Goal: Information Seeking & Learning: Learn about a topic

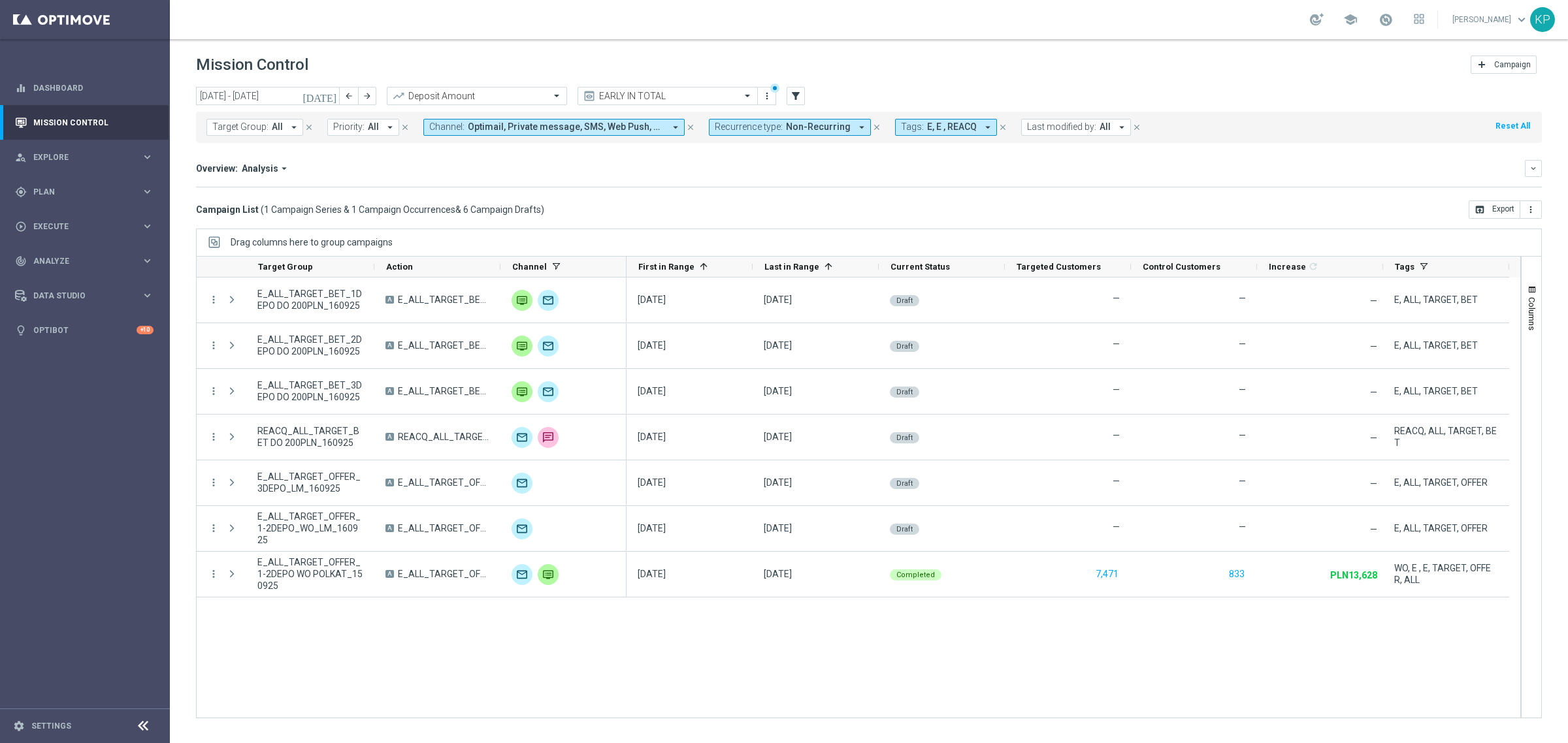
click at [605, 163] on div "Overview: Analysis arrow_drop_down" at bounding box center [860, 168] width 1328 height 12
click at [240, 128] on span "Target Group:" at bounding box center [241, 127] width 56 height 11
click at [285, 206] on label "E_ALL_TARGET_BET_1DEPO DO 200PLN_160925" at bounding box center [313, 210] width 174 height 8
type input "E_ALL_TARGET_BET_1DEPO DO 200PLN_160925"
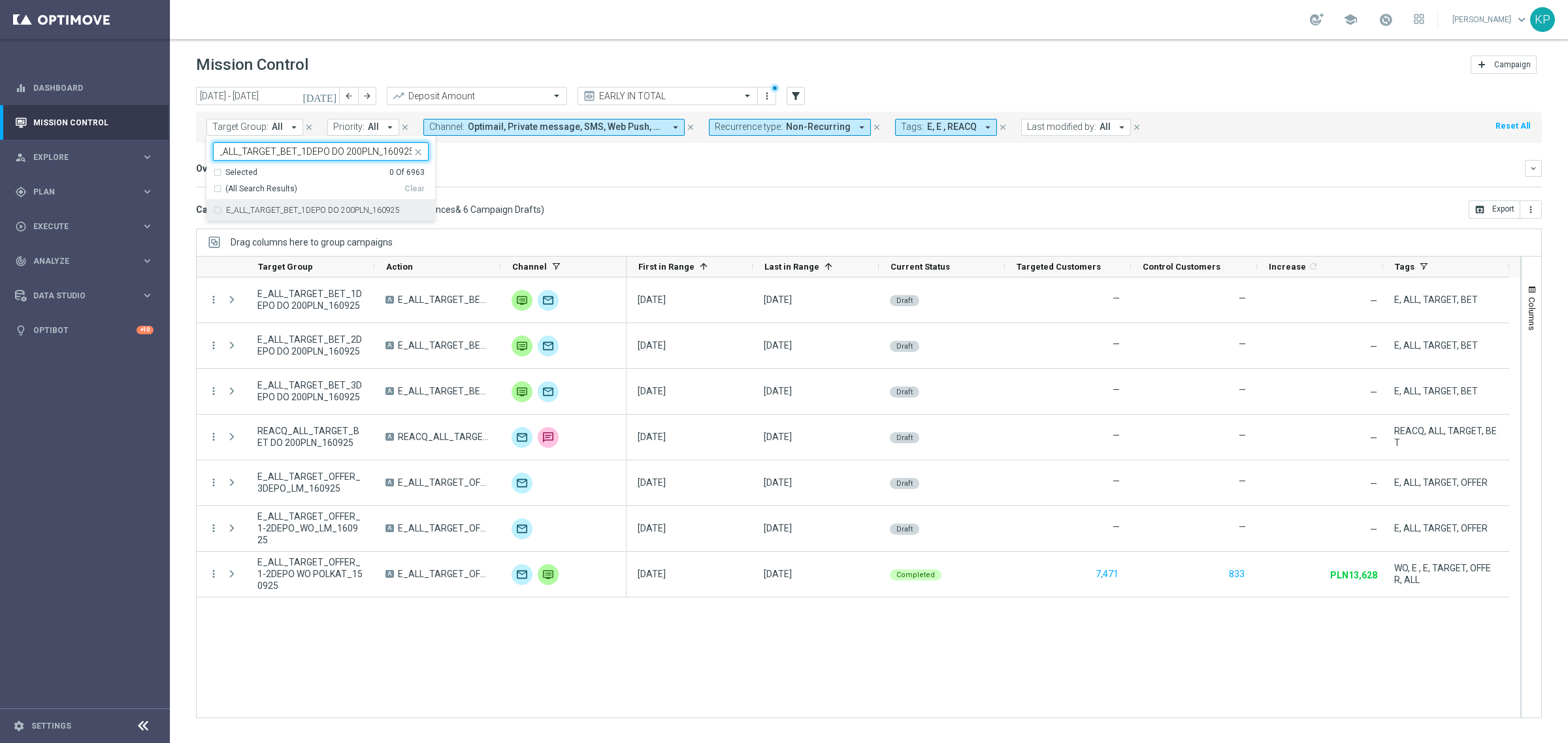
scroll to position [0, 0]
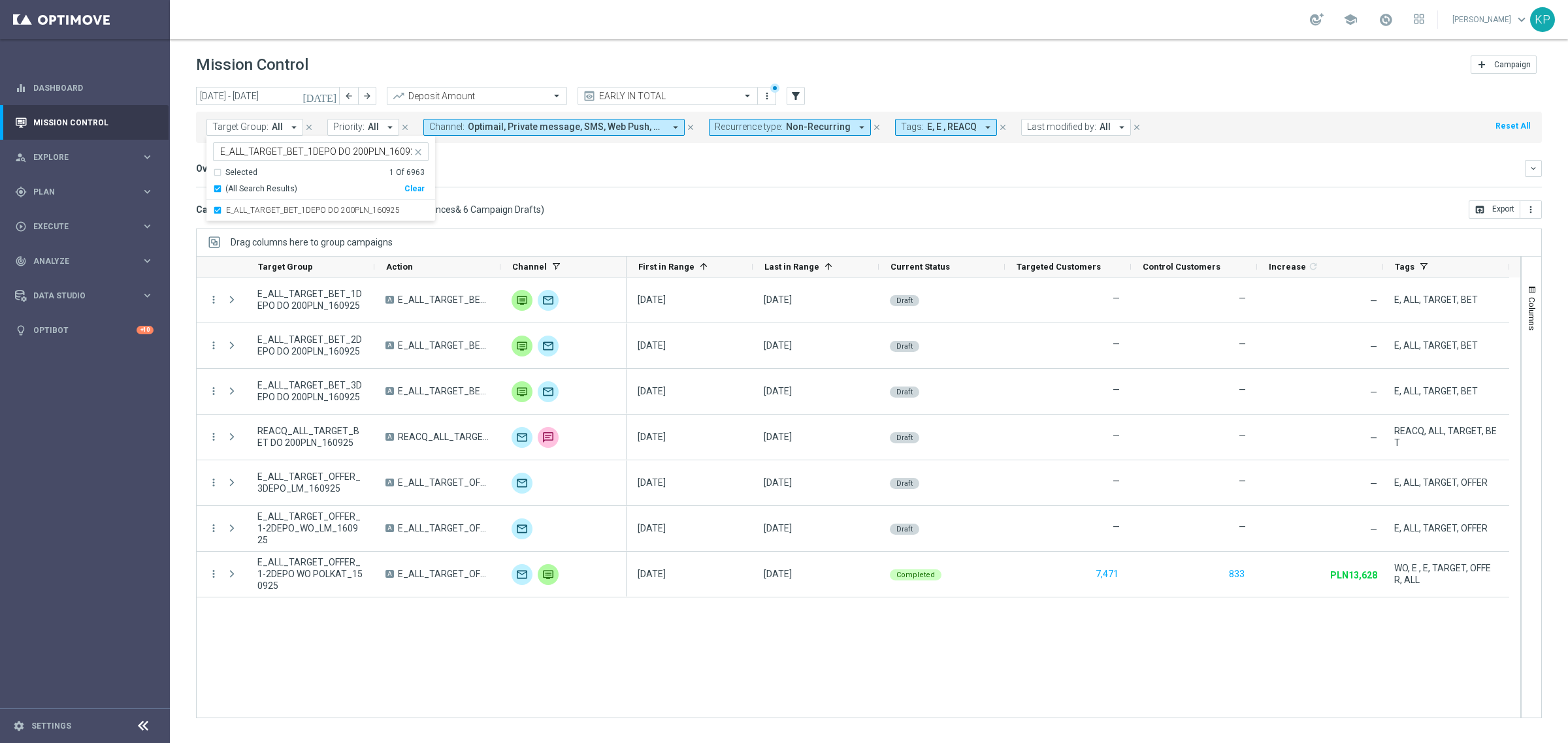
click at [578, 208] on div "Campaign List ( 1 Campaign Series & 1 Campaign Occurrences & 6 Campaign Drafts …" at bounding box center [868, 210] width 1345 height 18
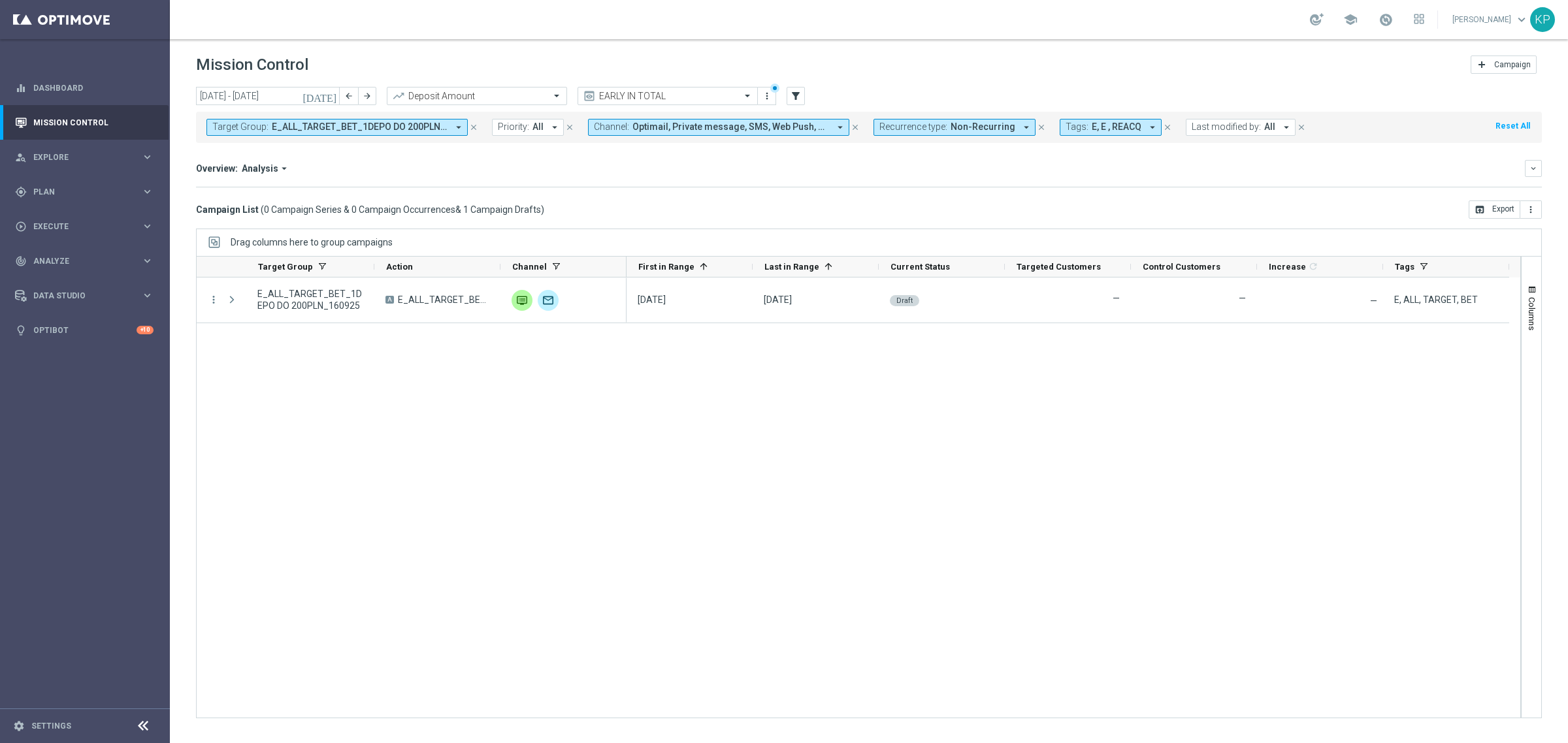
click at [432, 123] on span "E_ALL_TARGET_BET_1DEPO DO 200PLN_160925" at bounding box center [359, 127] width 175 height 11
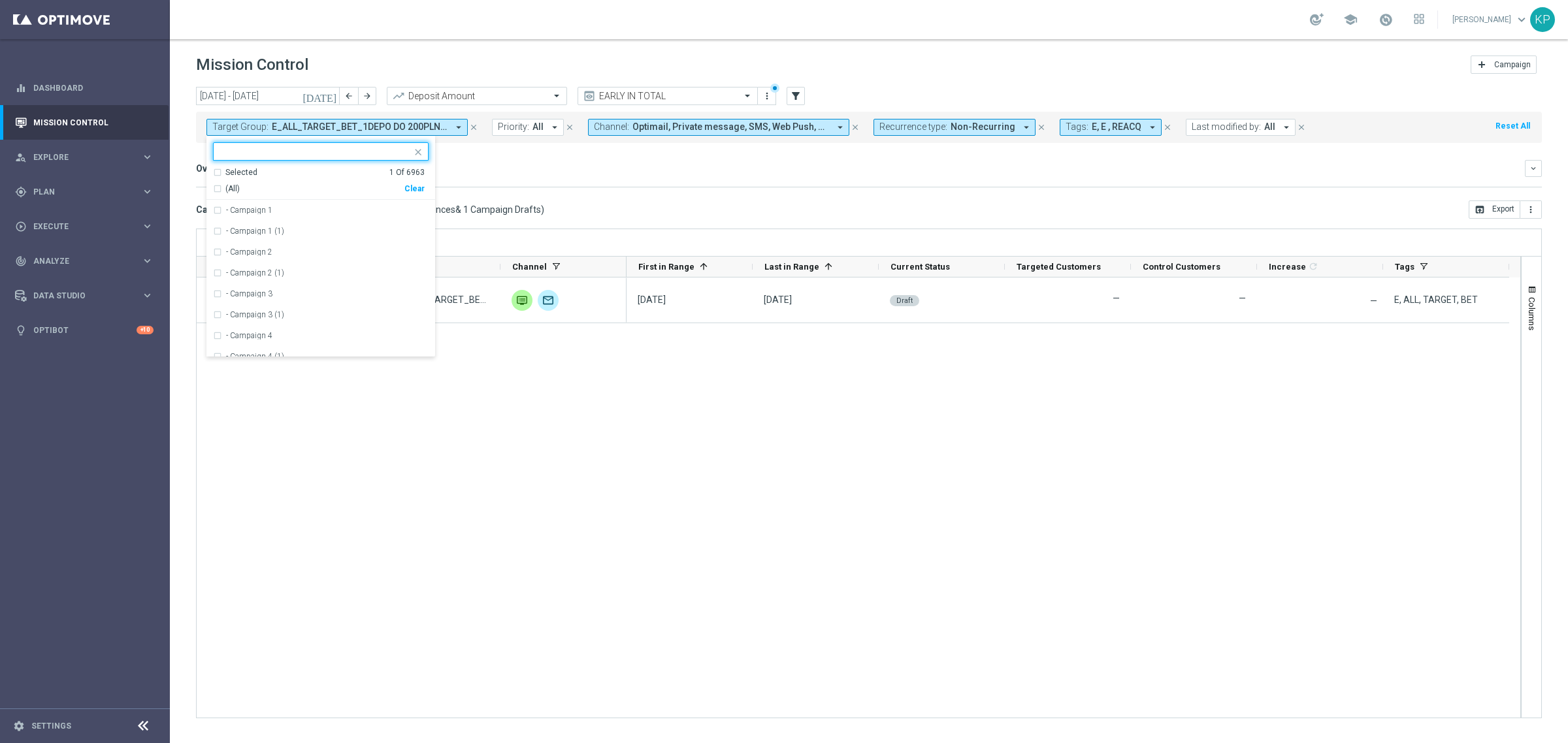
click at [248, 176] on div "Selected" at bounding box center [241, 173] width 32 height 11
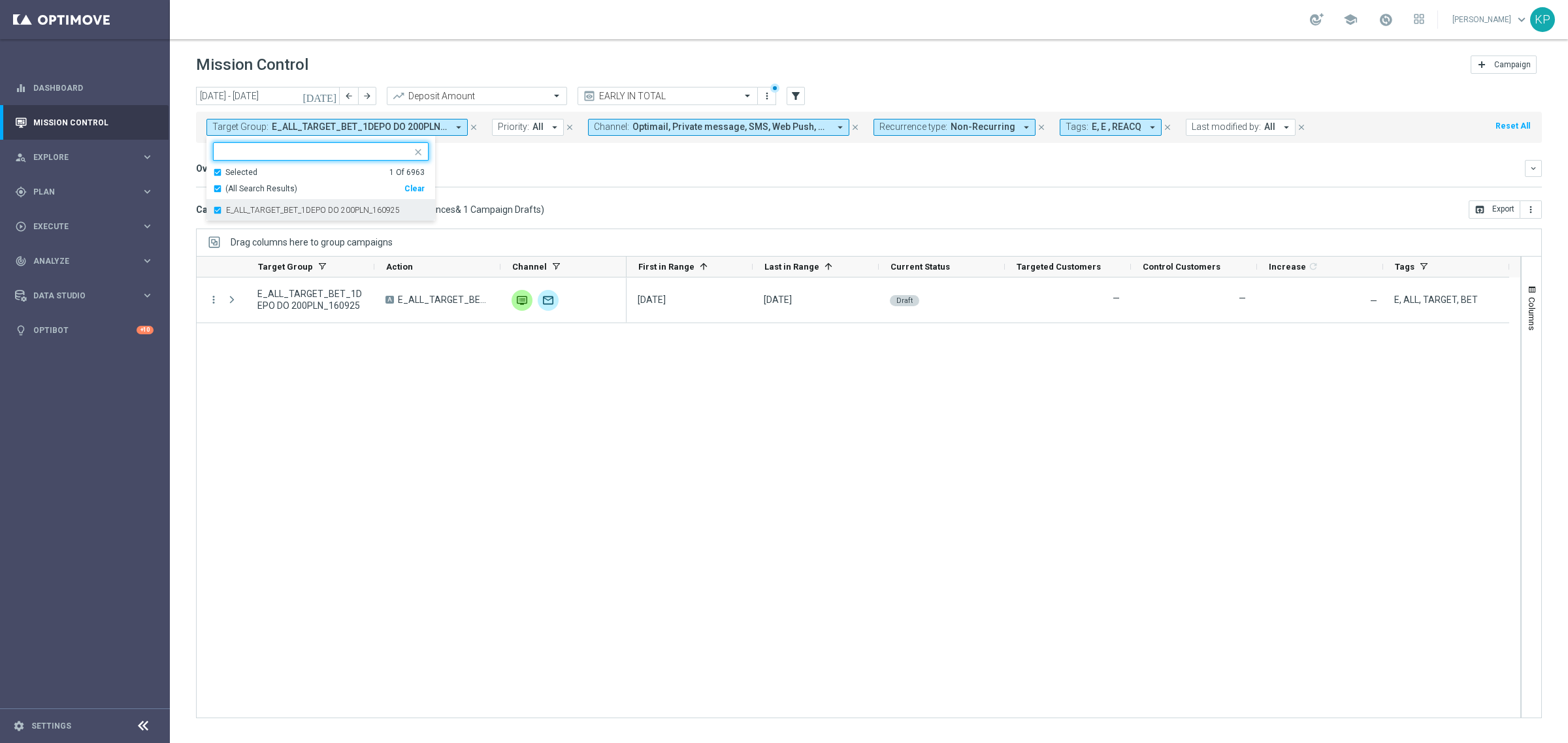
click at [250, 213] on label "E_ALL_TARGET_BET_1DEPO DO 200PLN_160925" at bounding box center [313, 210] width 174 height 8
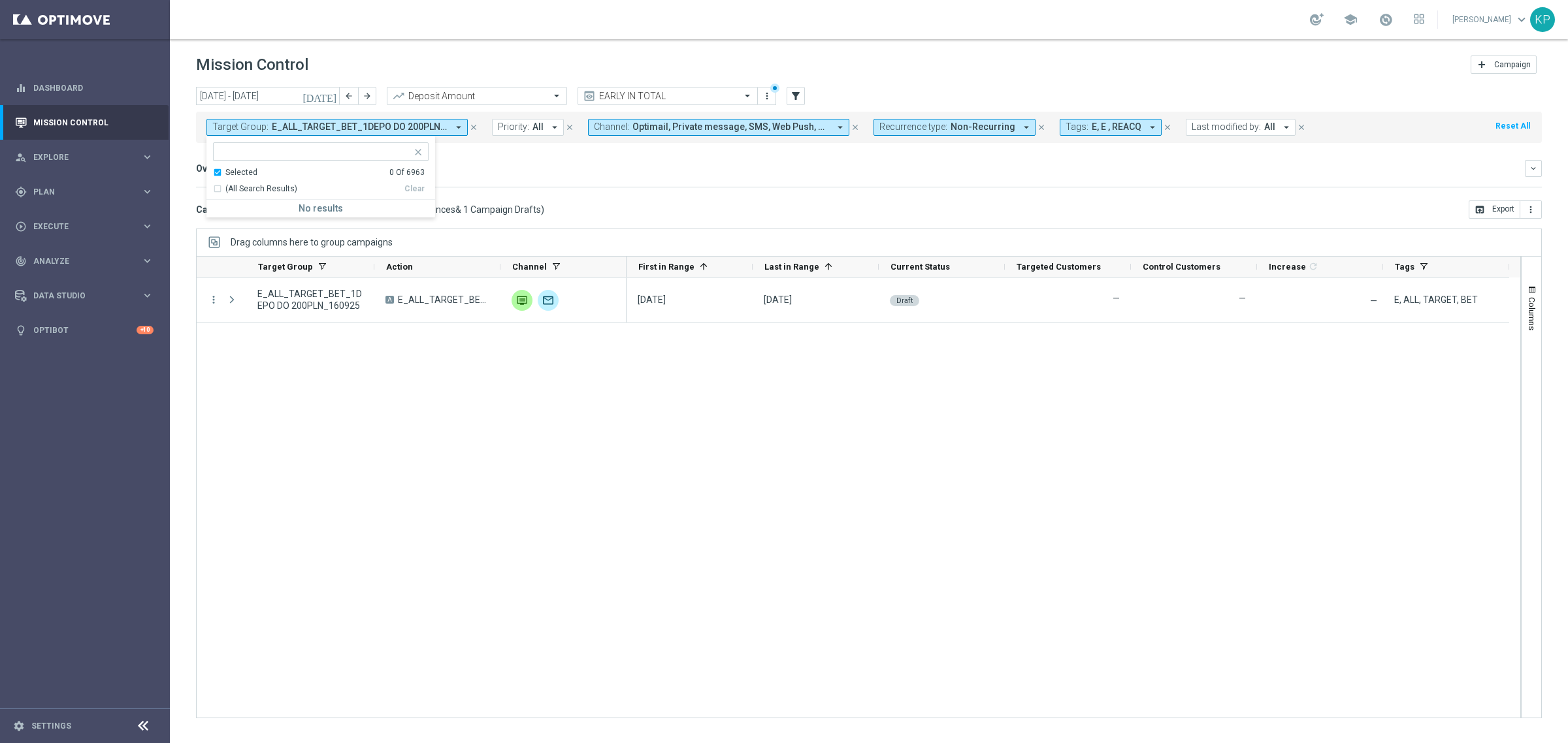
click at [696, 198] on mini-dashboard "Overview: Analysis arrow_drop_down keyboard_arrow_down Increase In Deposit Amou…" at bounding box center [868, 171] width 1345 height 57
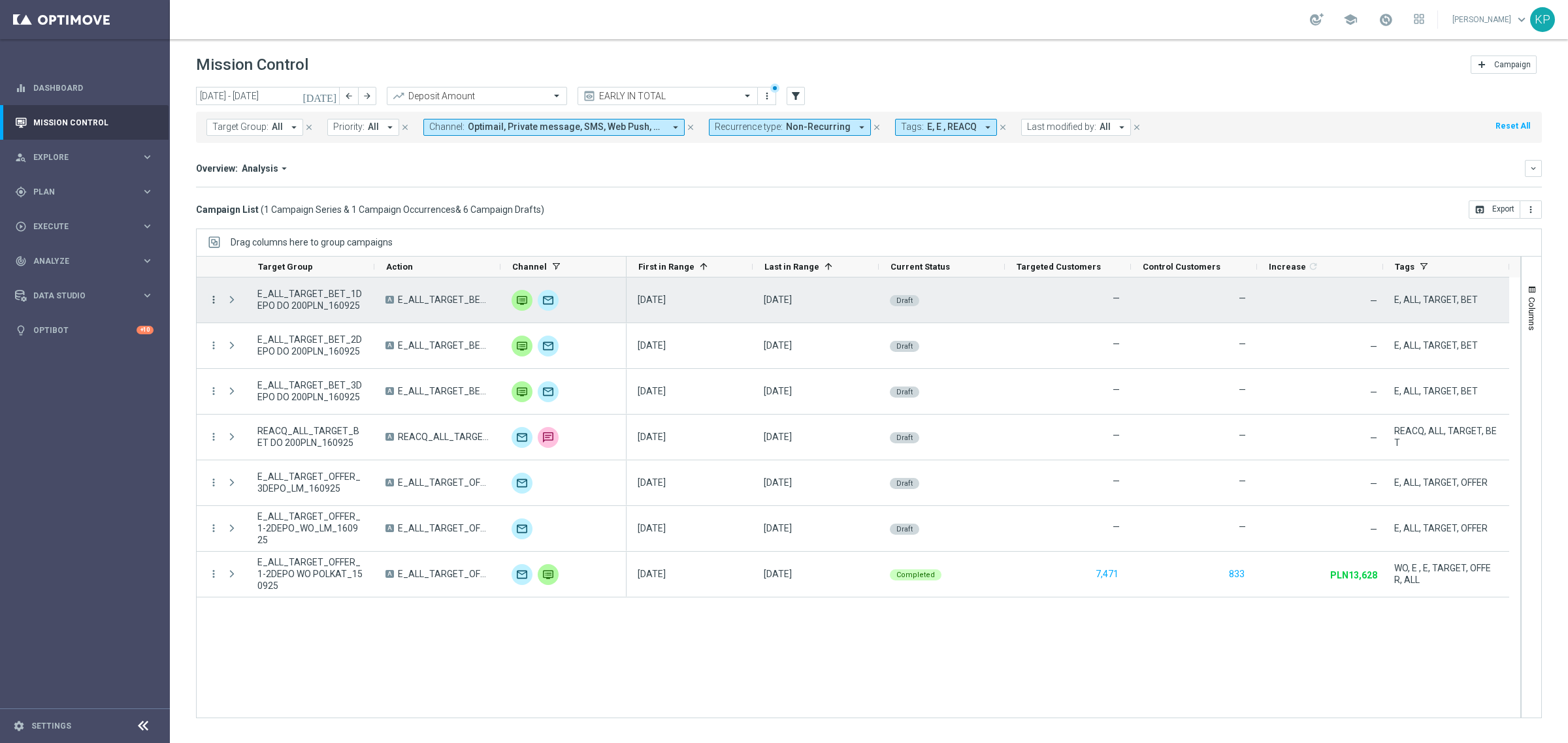
click at [208, 294] on icon "more_vert" at bounding box center [213, 300] width 12 height 12
click at [236, 305] on div "list" at bounding box center [230, 309] width 20 height 9
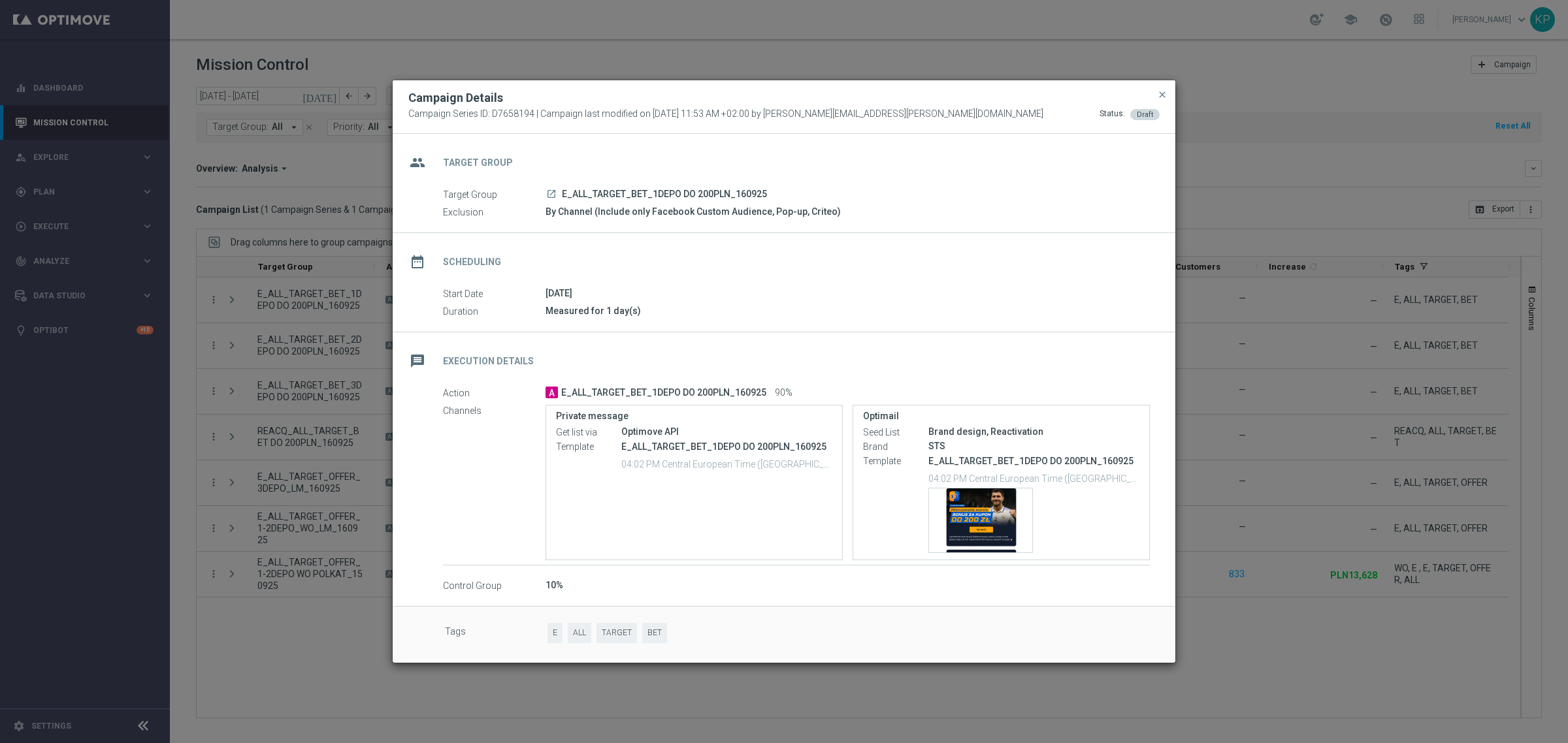
click at [719, 342] on div "message Execution Details" at bounding box center [783, 359] width 782 height 54
click at [975, 496] on div "Template preview" at bounding box center [980, 520] width 104 height 64
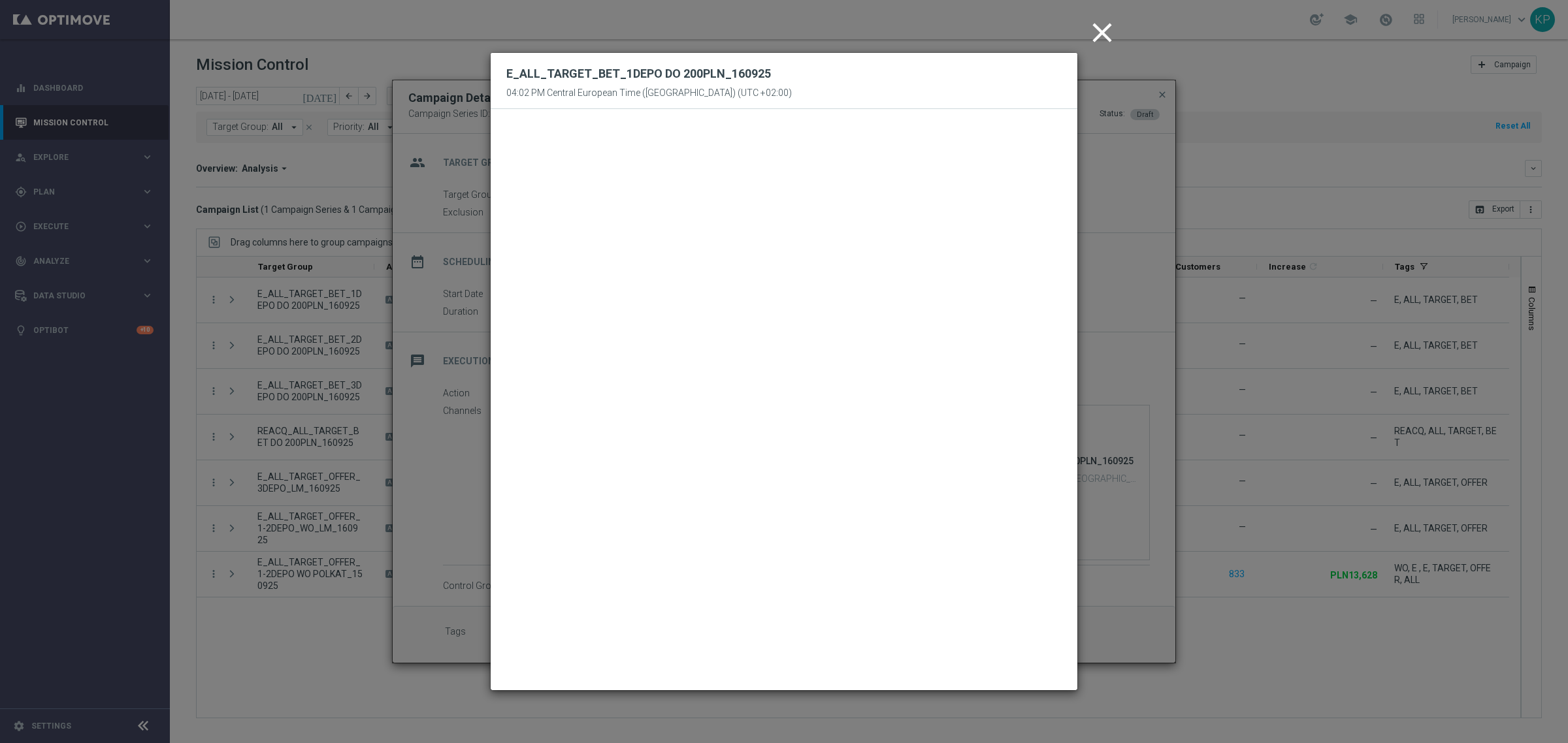
click at [1101, 34] on icon "close" at bounding box center [1102, 33] width 33 height 33
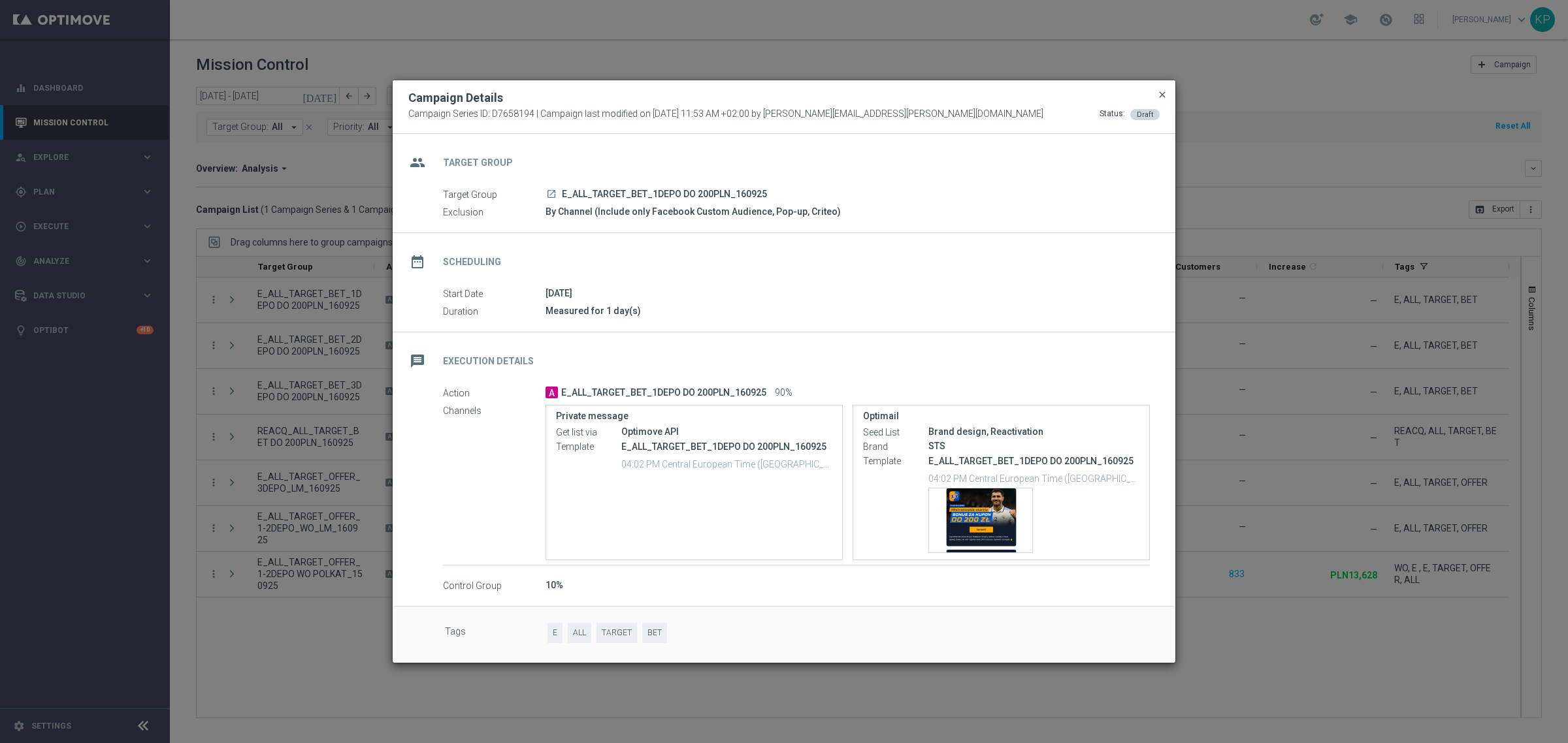
click at [1160, 92] on span "close" at bounding box center [1162, 94] width 11 height 11
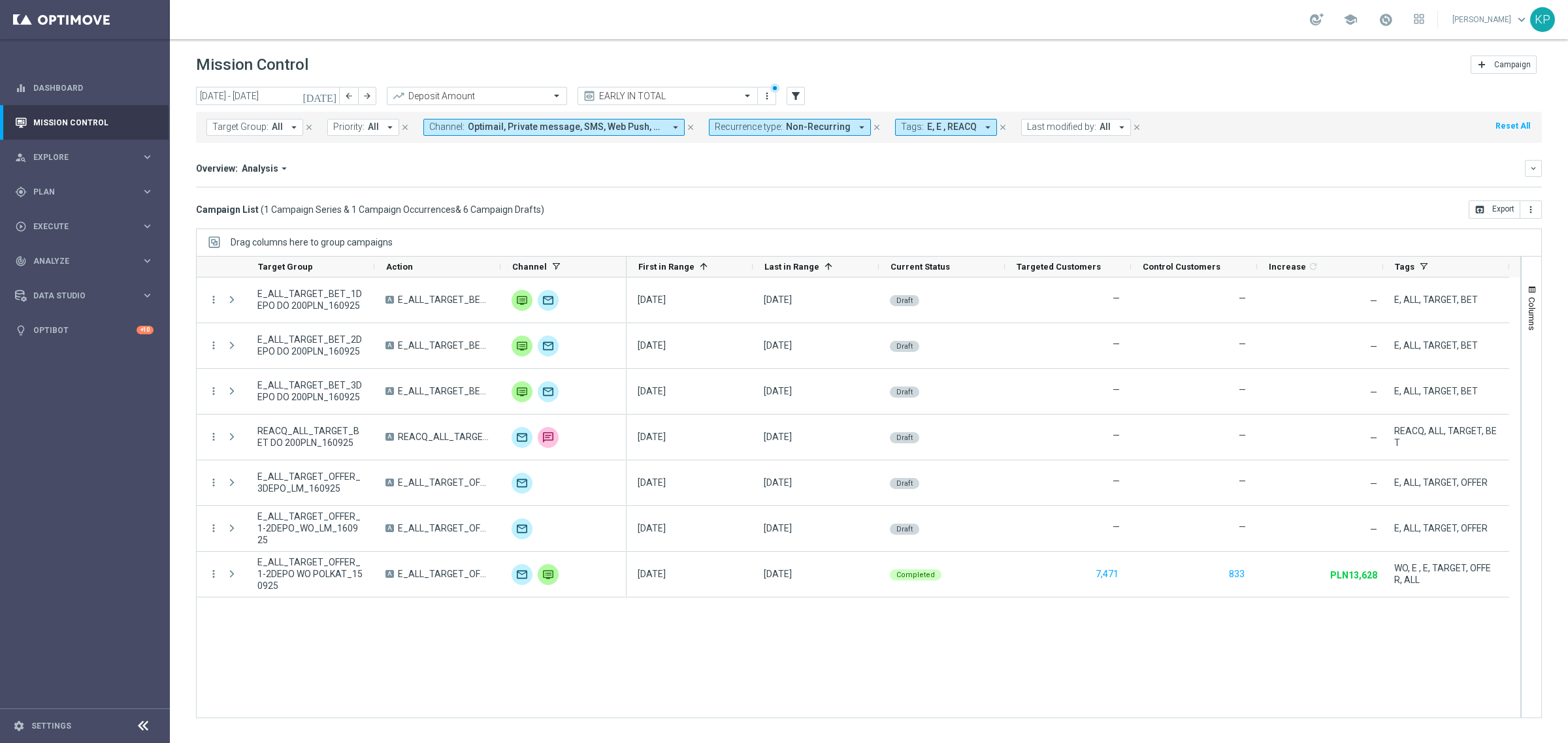
click at [464, 196] on mini-dashboard "Overview: Analysis arrow_drop_down keyboard_arrow_down Increase In Deposit Amou…" at bounding box center [868, 171] width 1345 height 57
click at [536, 155] on mini-dashboard "Overview: Analysis arrow_drop_down keyboard_arrow_down Increase In Deposit Amou…" at bounding box center [868, 171] width 1345 height 57
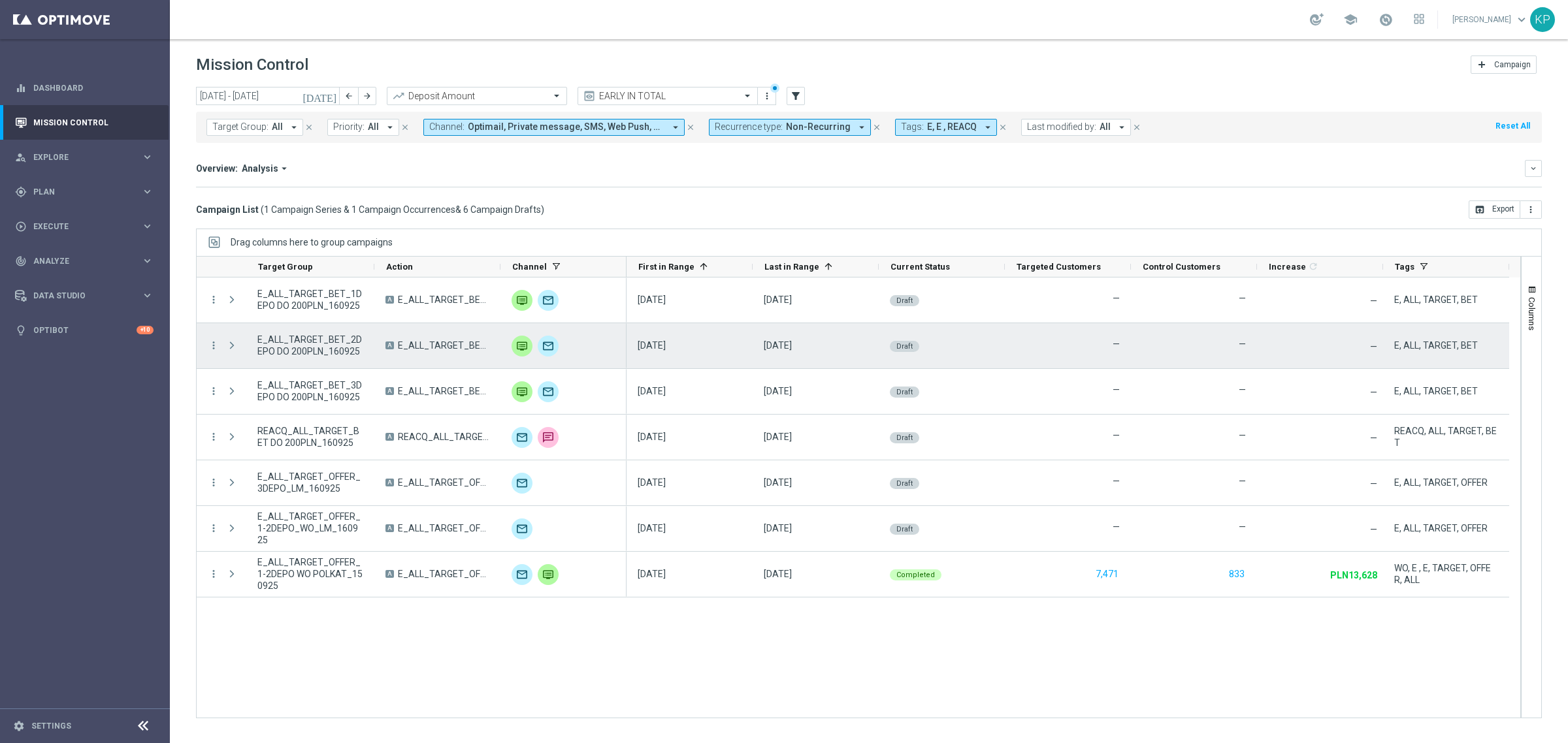
click at [208, 338] on div "more_vert" at bounding box center [208, 346] width 24 height 45
click at [211, 345] on icon "more_vert" at bounding box center [213, 345] width 12 height 12
click at [237, 352] on div "list" at bounding box center [230, 354] width 20 height 9
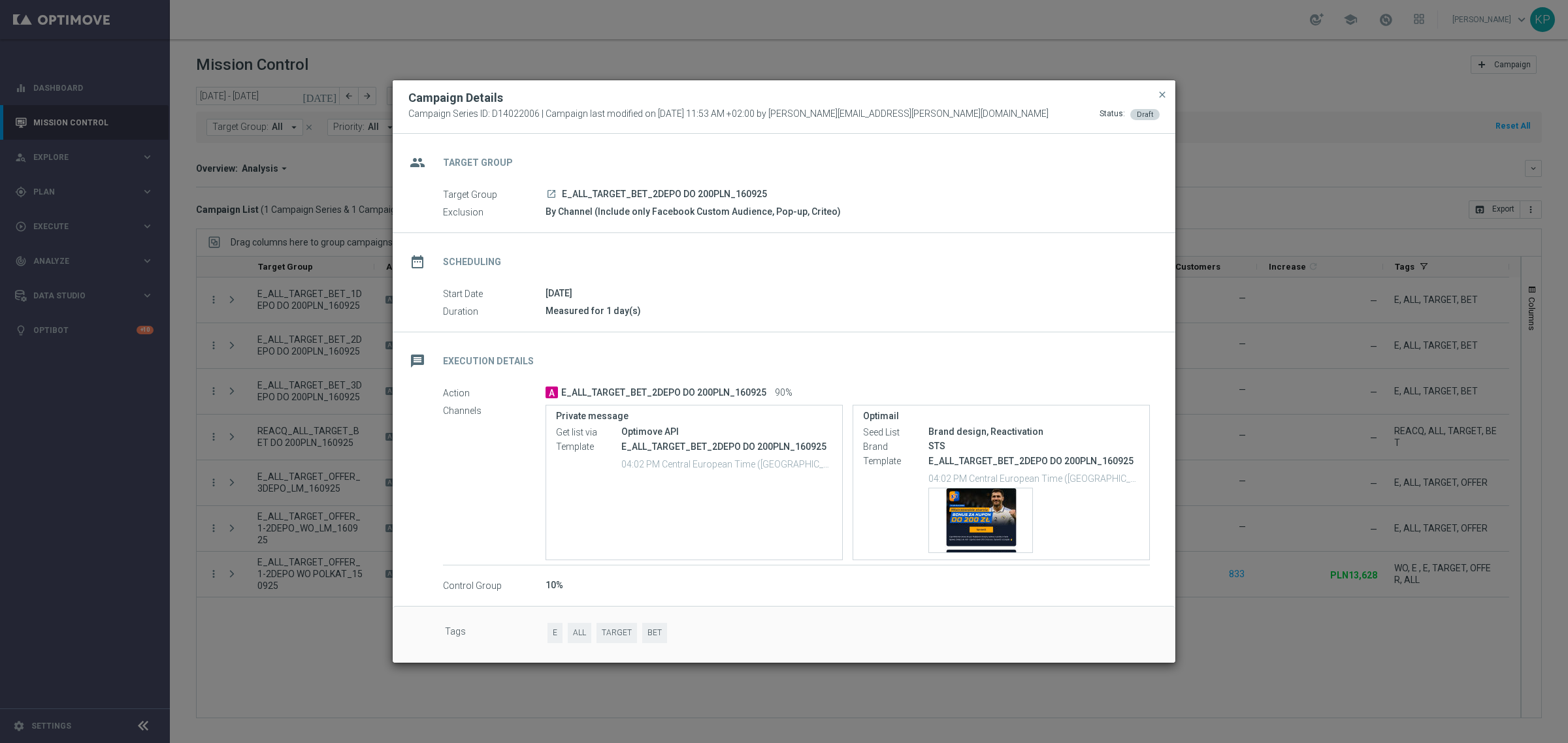
click at [830, 325] on div "date_range Scheduling Start Date 16 Sep 2025 Duration Measured for 1 day(s)" at bounding box center [783, 282] width 782 height 99
click at [982, 504] on div "Template preview" at bounding box center [980, 520] width 104 height 64
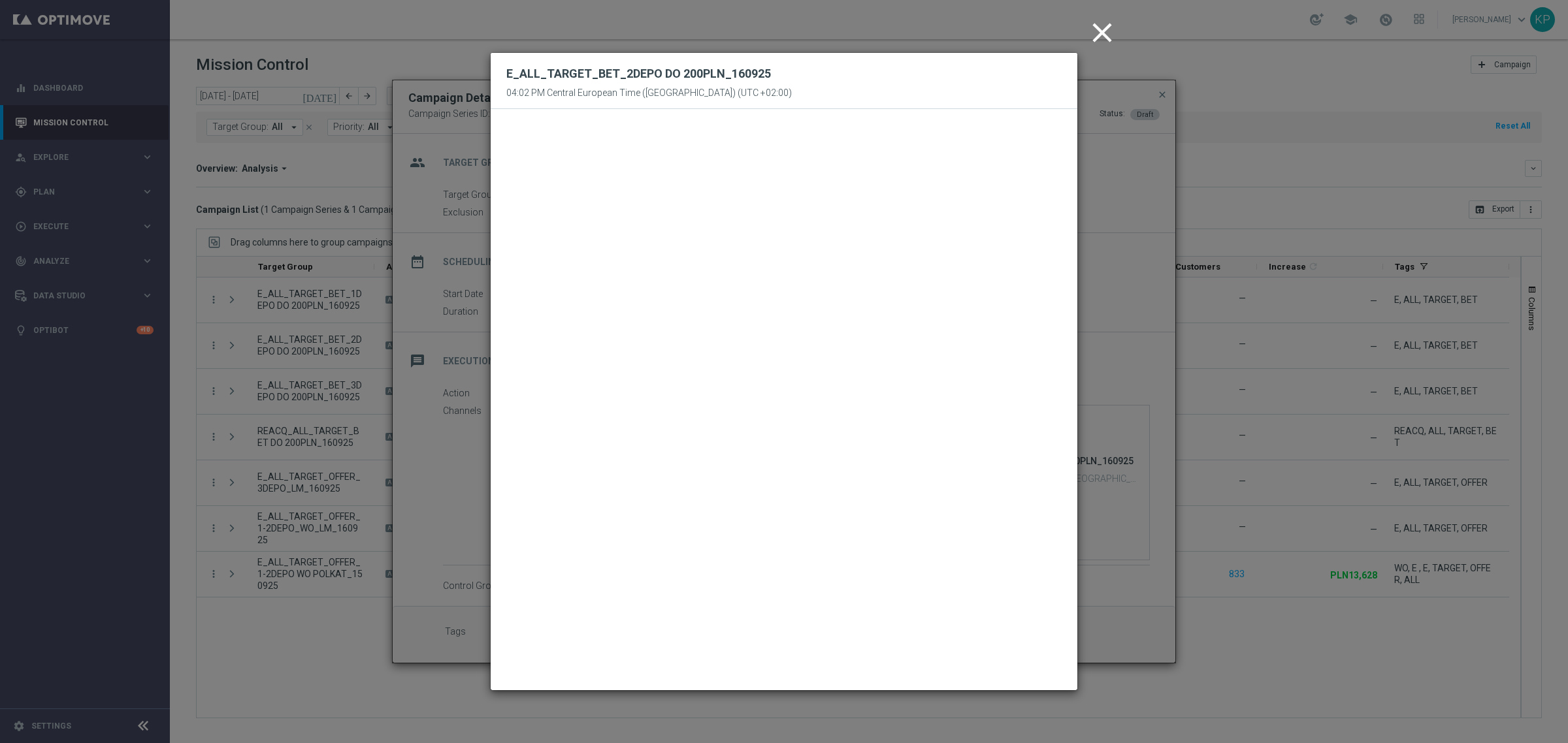
click at [1092, 35] on icon "close" at bounding box center [1102, 33] width 33 height 33
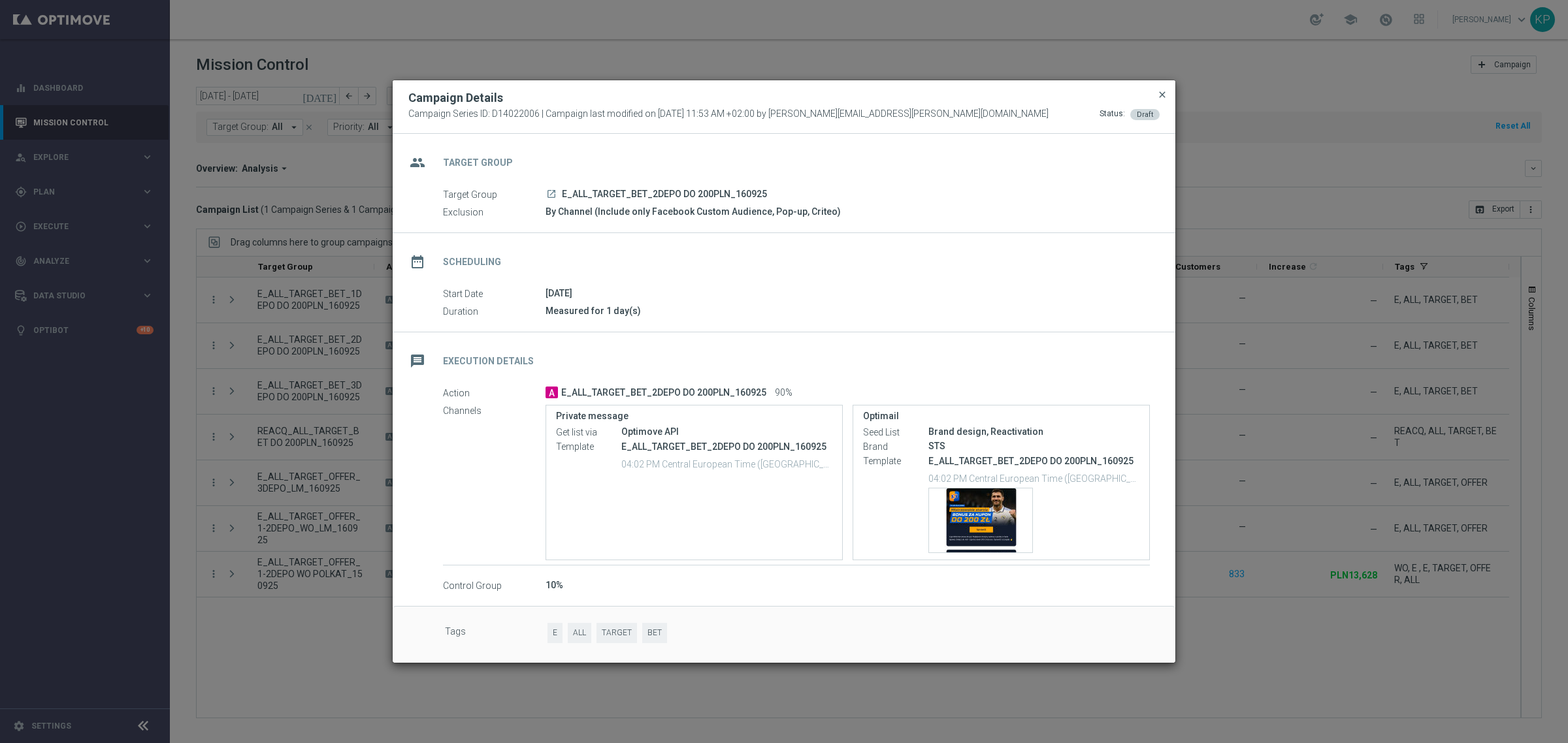
click at [1163, 92] on span "close" at bounding box center [1162, 94] width 11 height 11
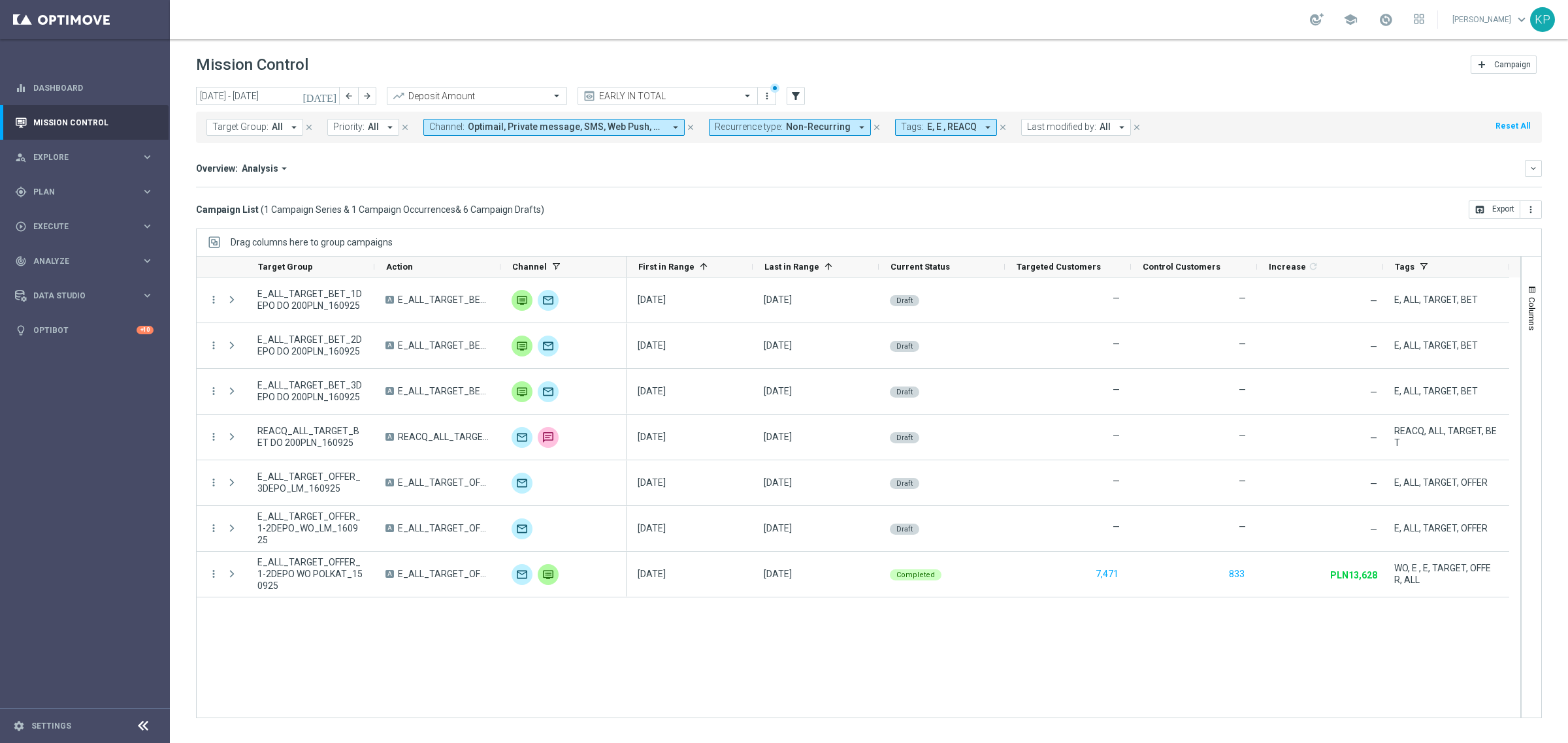
click at [467, 168] on div "Overview: Analysis arrow_drop_down" at bounding box center [860, 168] width 1328 height 12
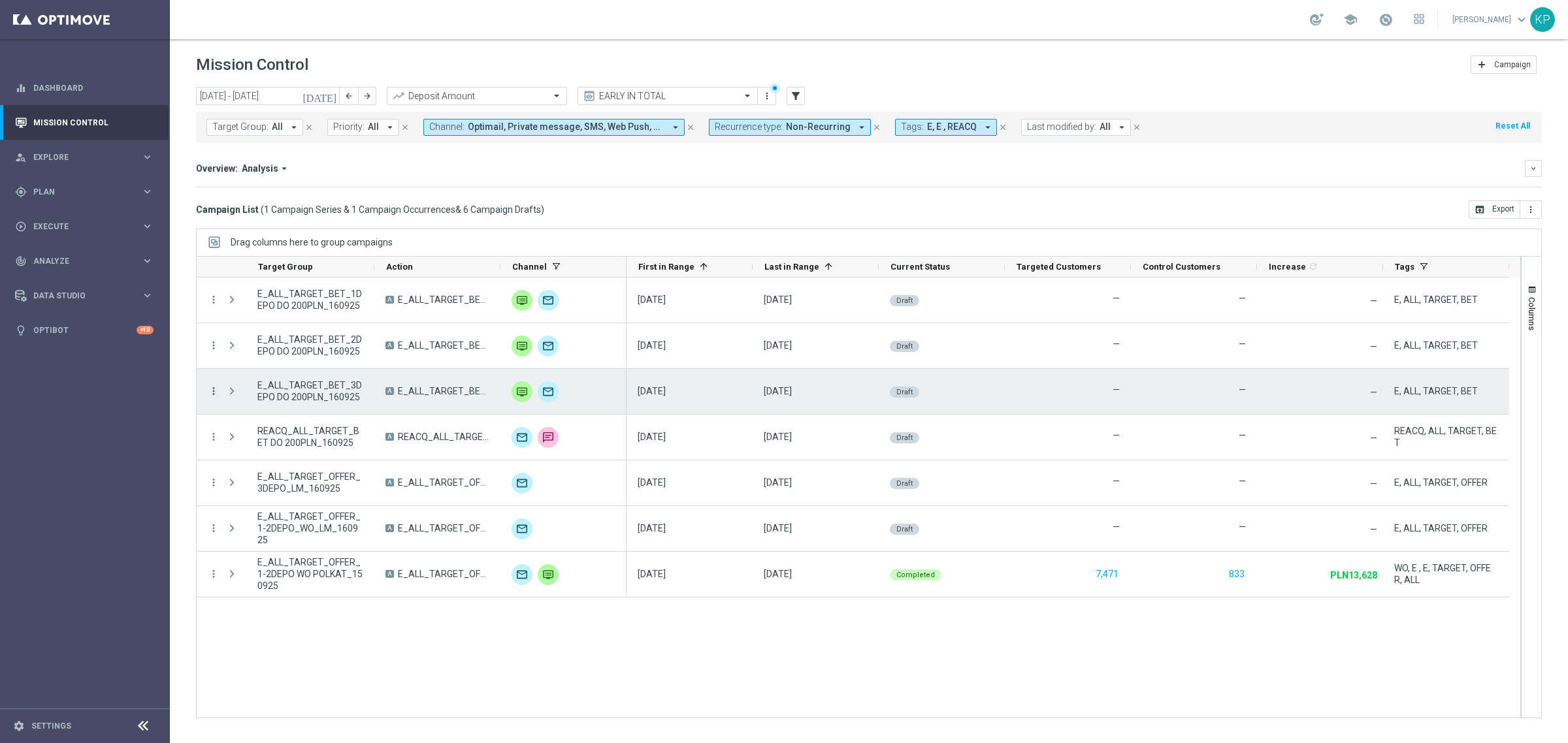
click at [213, 393] on icon "more_vert" at bounding box center [213, 391] width 12 height 12
click at [229, 399] on icon "list" at bounding box center [229, 401] width 9 height 9
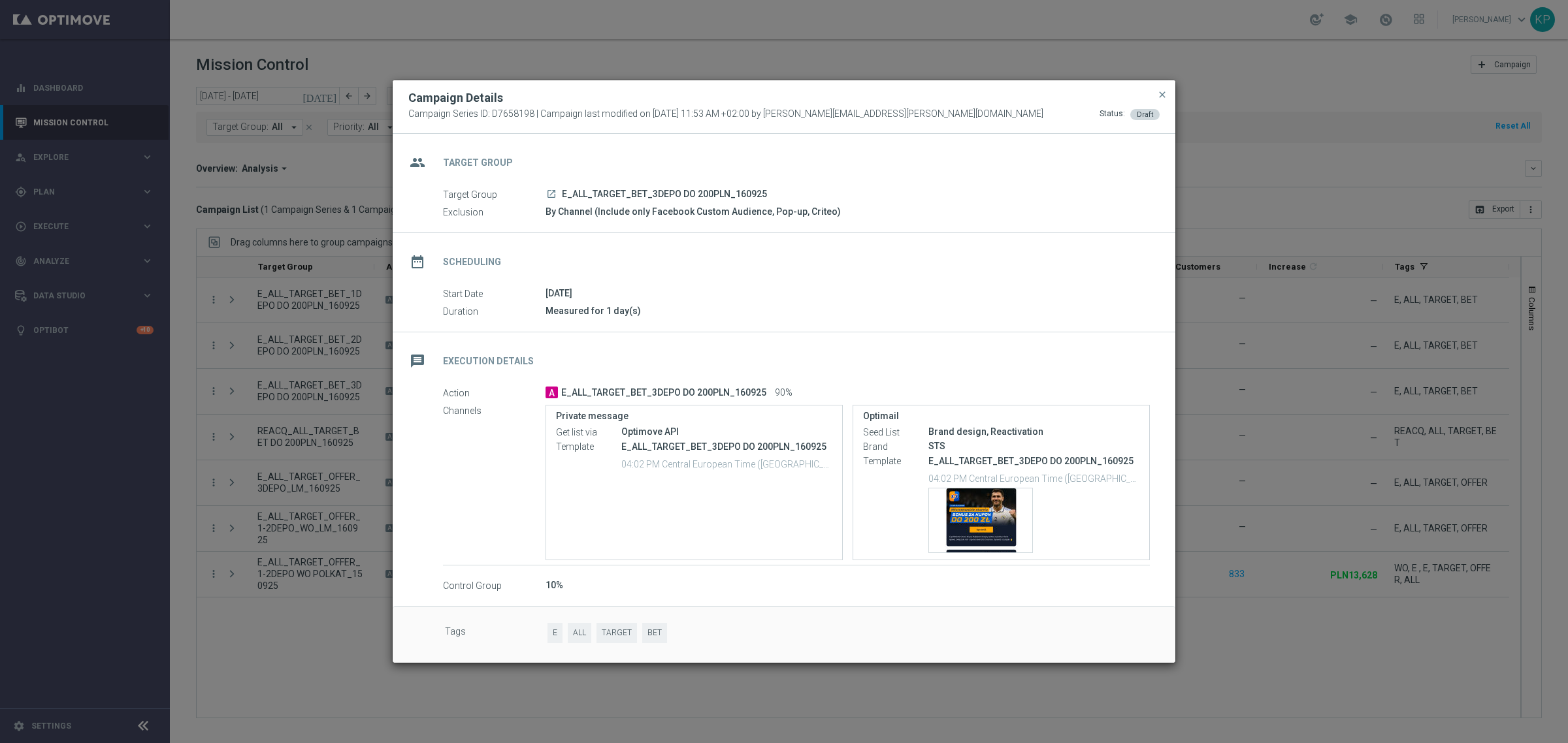
click at [858, 315] on div "Measured for 1 day(s)" at bounding box center [847, 311] width 604 height 13
click at [981, 526] on div "Template preview" at bounding box center [980, 520] width 104 height 64
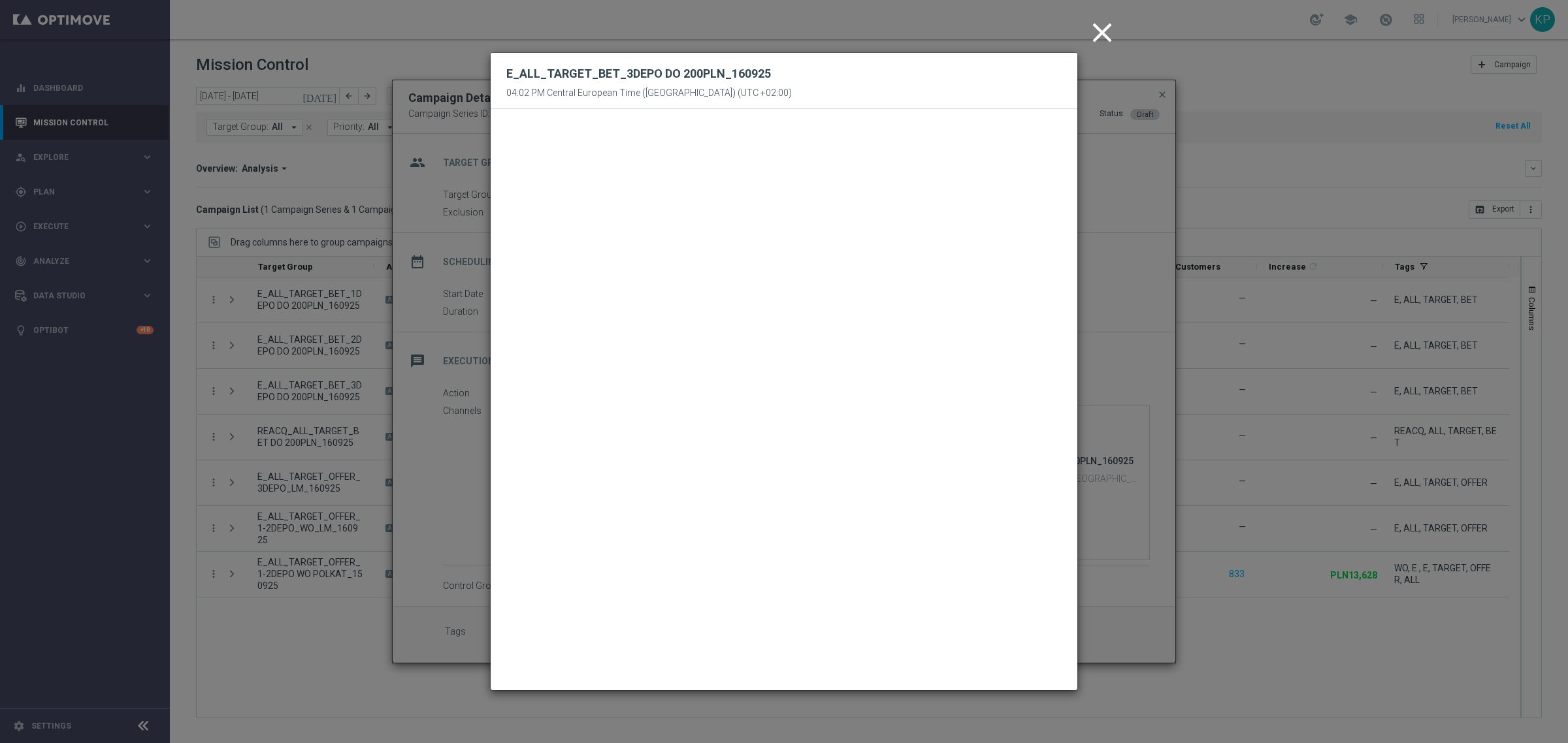
click at [1105, 25] on icon "close" at bounding box center [1102, 33] width 33 height 33
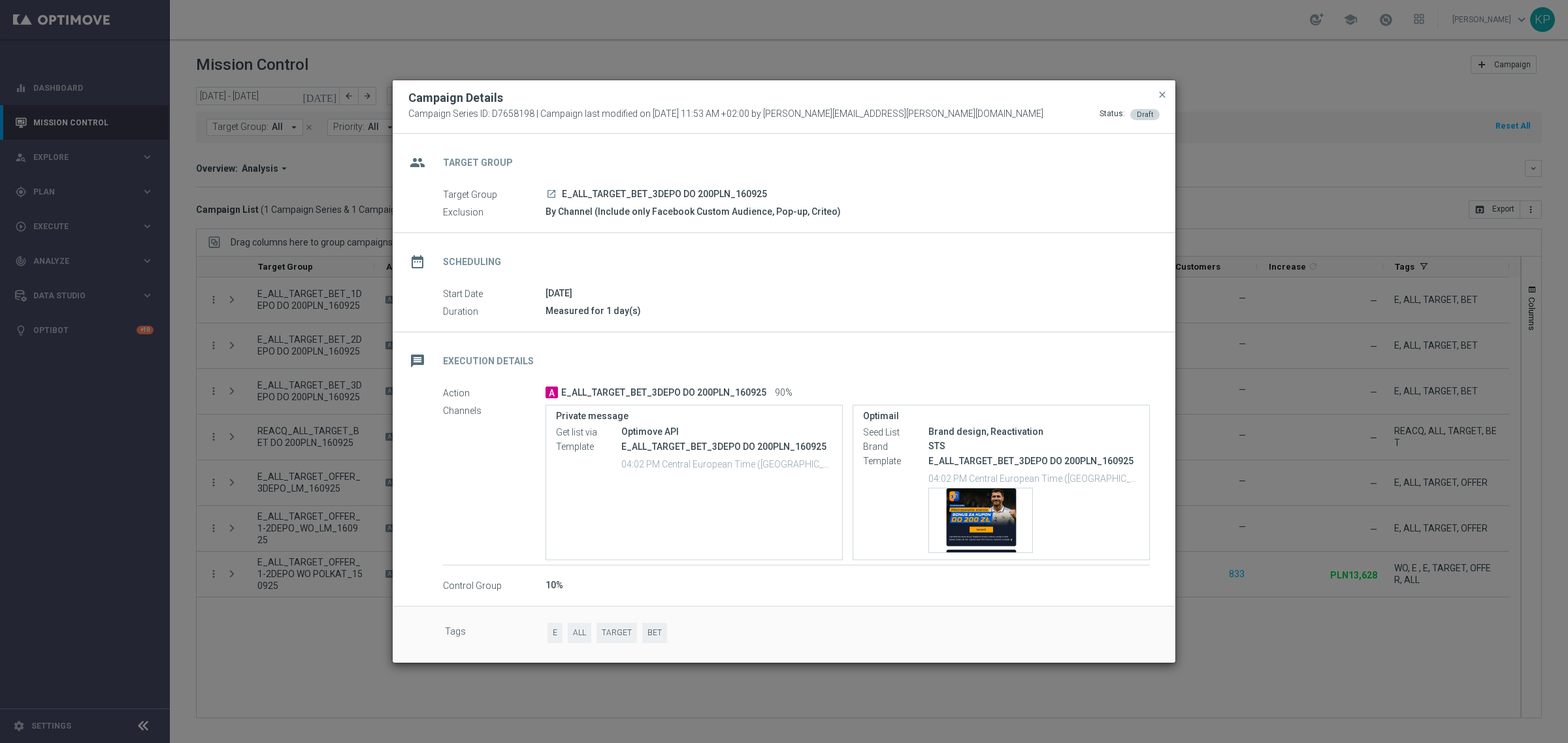
click at [1012, 99] on div "Campaign Details" at bounding box center [784, 97] width 770 height 15
click at [1163, 94] on span "close" at bounding box center [1162, 94] width 11 height 11
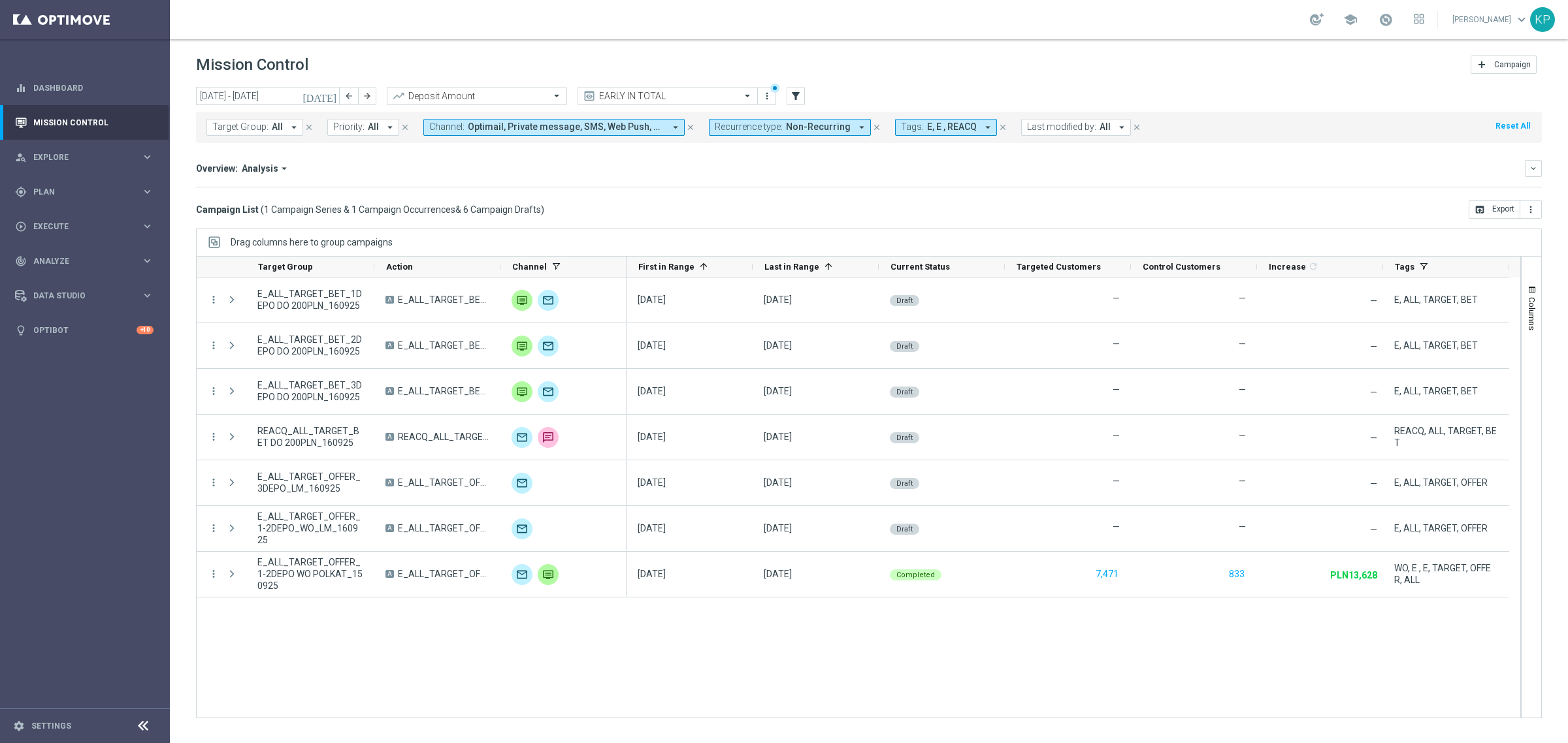
click at [402, 154] on mini-dashboard "Overview: Analysis arrow_drop_down keyboard_arrow_down Increase In Deposit Amou…" at bounding box center [868, 171] width 1345 height 57
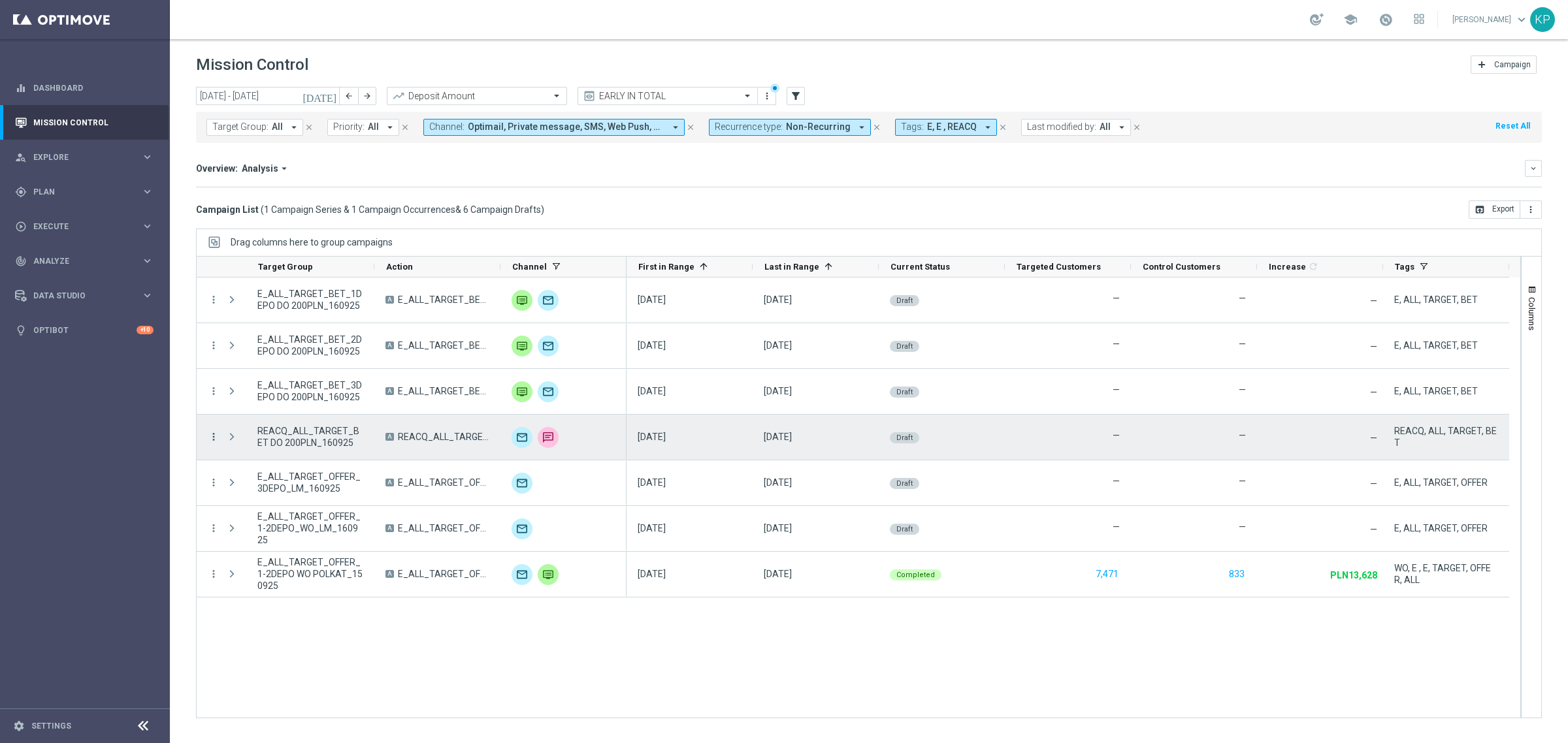
click at [213, 440] on icon "more_vert" at bounding box center [213, 437] width 12 height 12
click at [231, 444] on icon "list" at bounding box center [229, 446] width 9 height 9
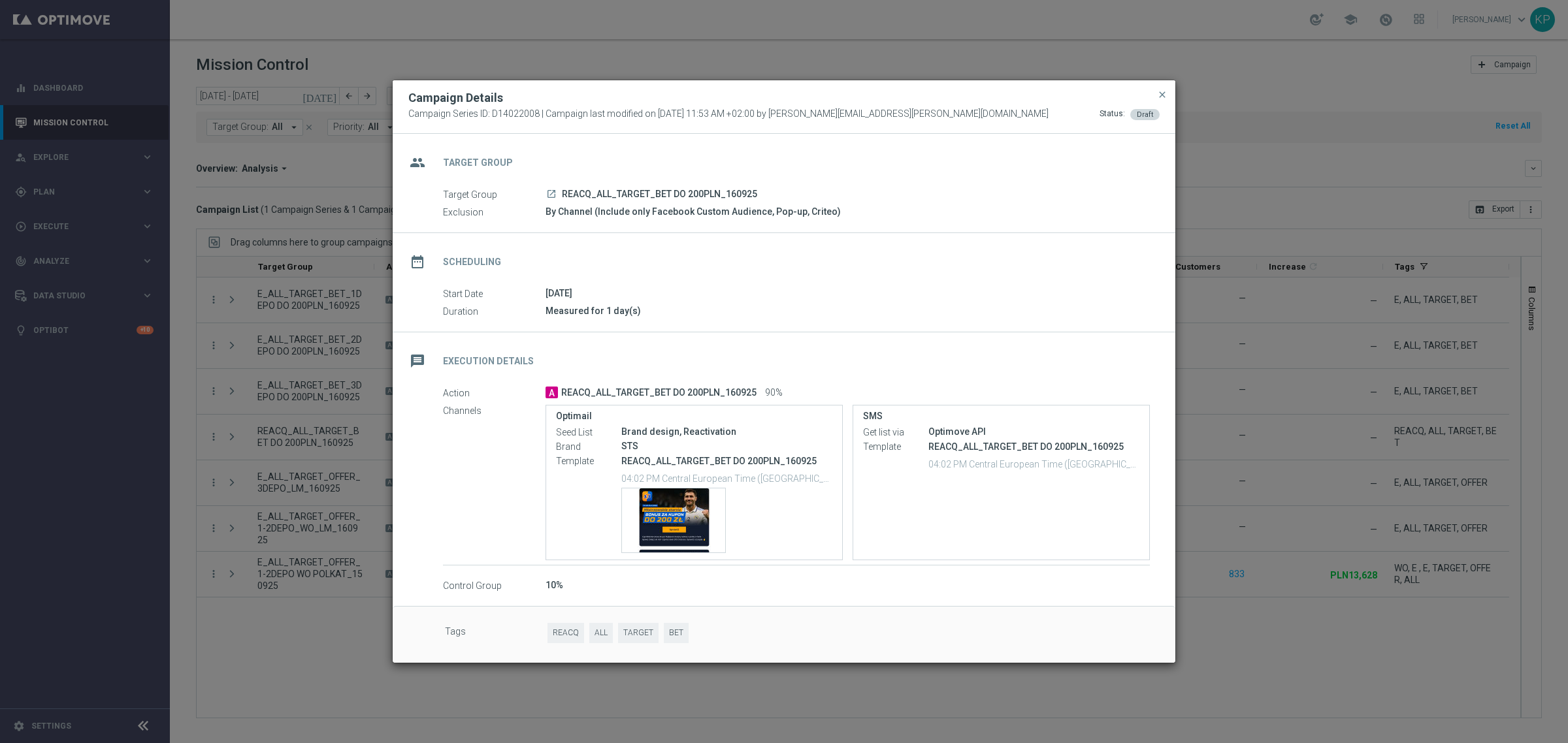
click at [752, 299] on div "16 Sep 2025" at bounding box center [847, 293] width 604 height 13
click at [669, 520] on div "Template preview" at bounding box center [673, 520] width 104 height 64
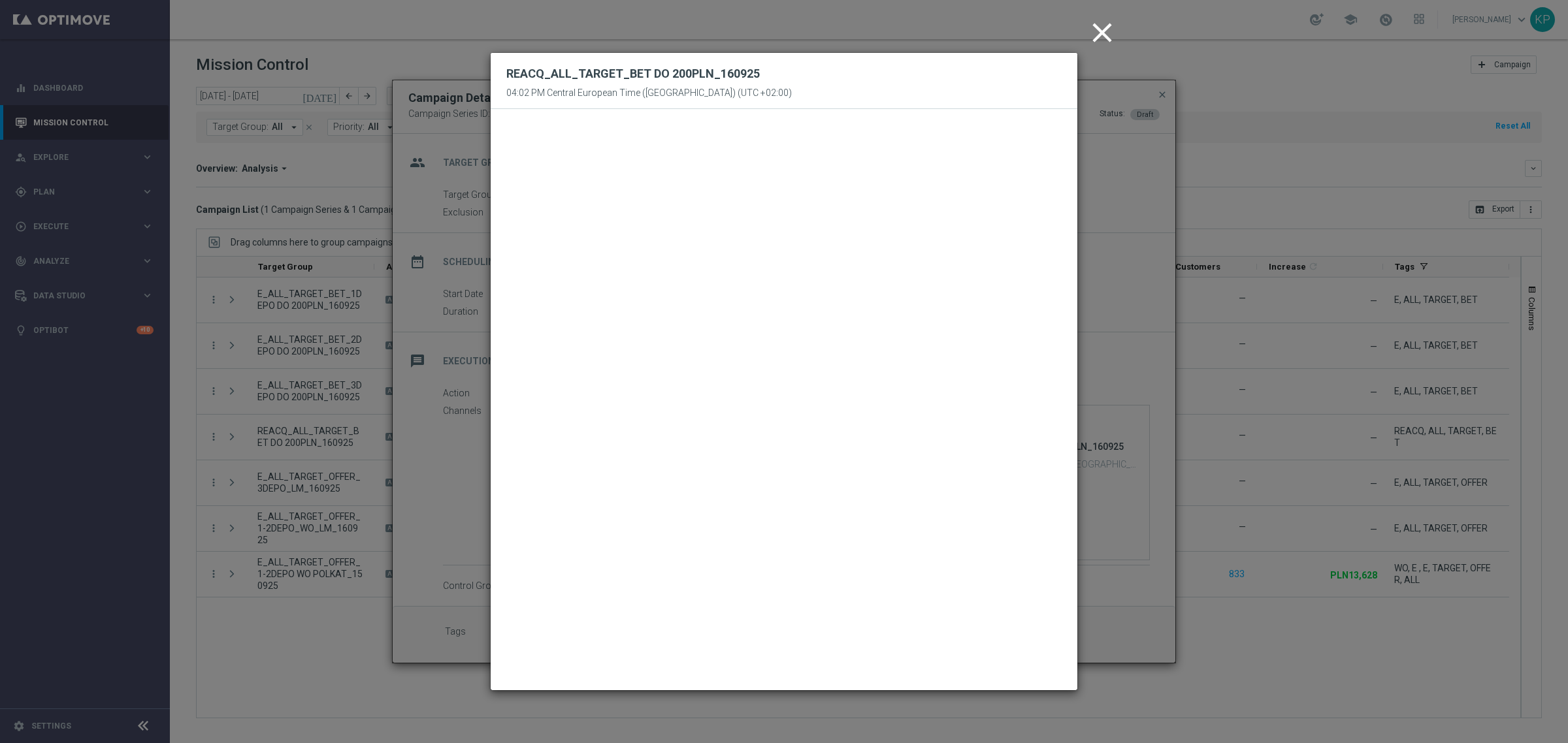
click at [1099, 26] on icon "close" at bounding box center [1102, 33] width 33 height 33
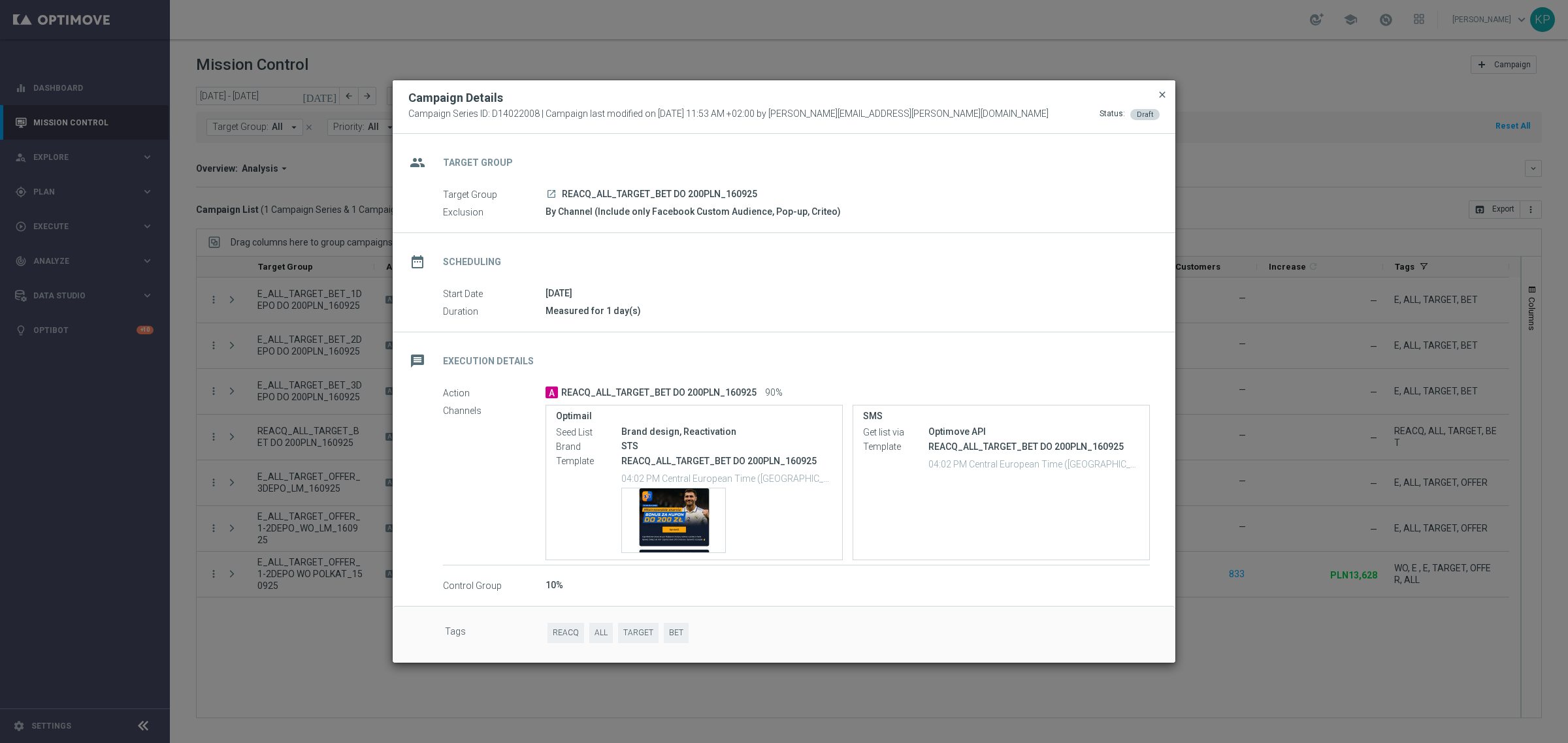
click at [1166, 89] on span "close" at bounding box center [1162, 94] width 11 height 11
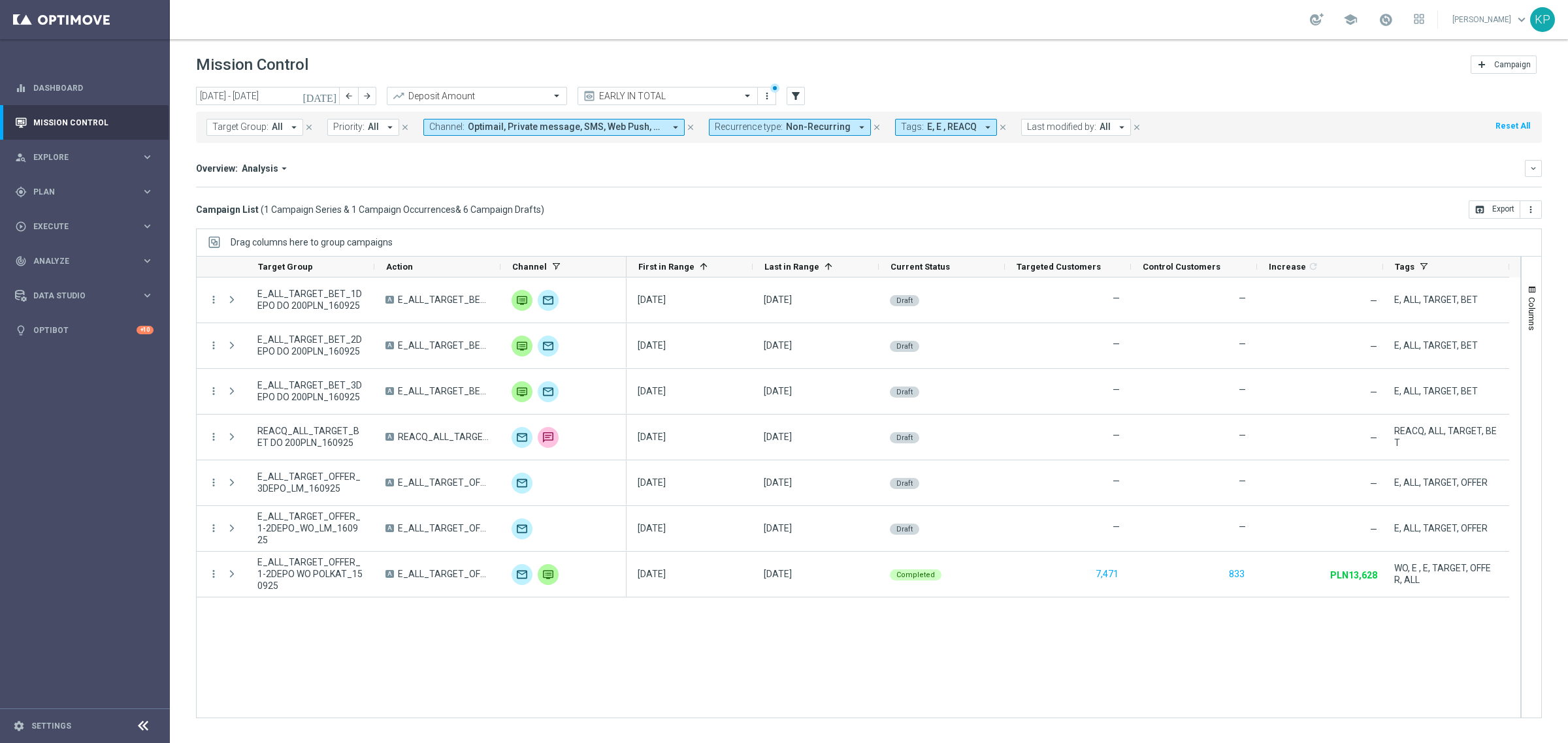
click at [305, 160] on div "Overview: Analysis arrow_drop_down keyboard_arrow_down" at bounding box center [868, 168] width 1345 height 17
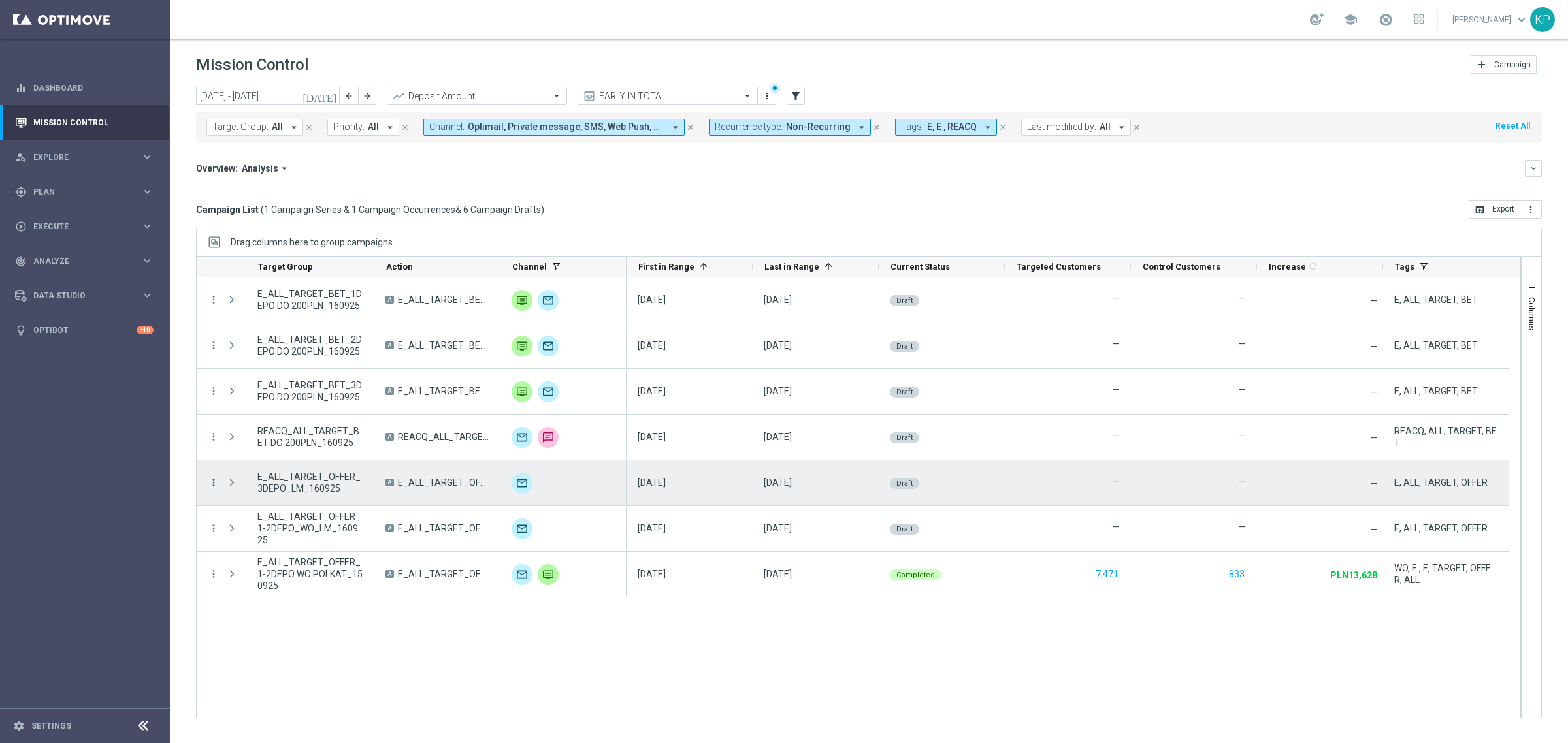
click at [216, 484] on icon "more_vert" at bounding box center [213, 482] width 12 height 12
click at [242, 490] on span "Campaign Details" at bounding box center [272, 491] width 66 height 9
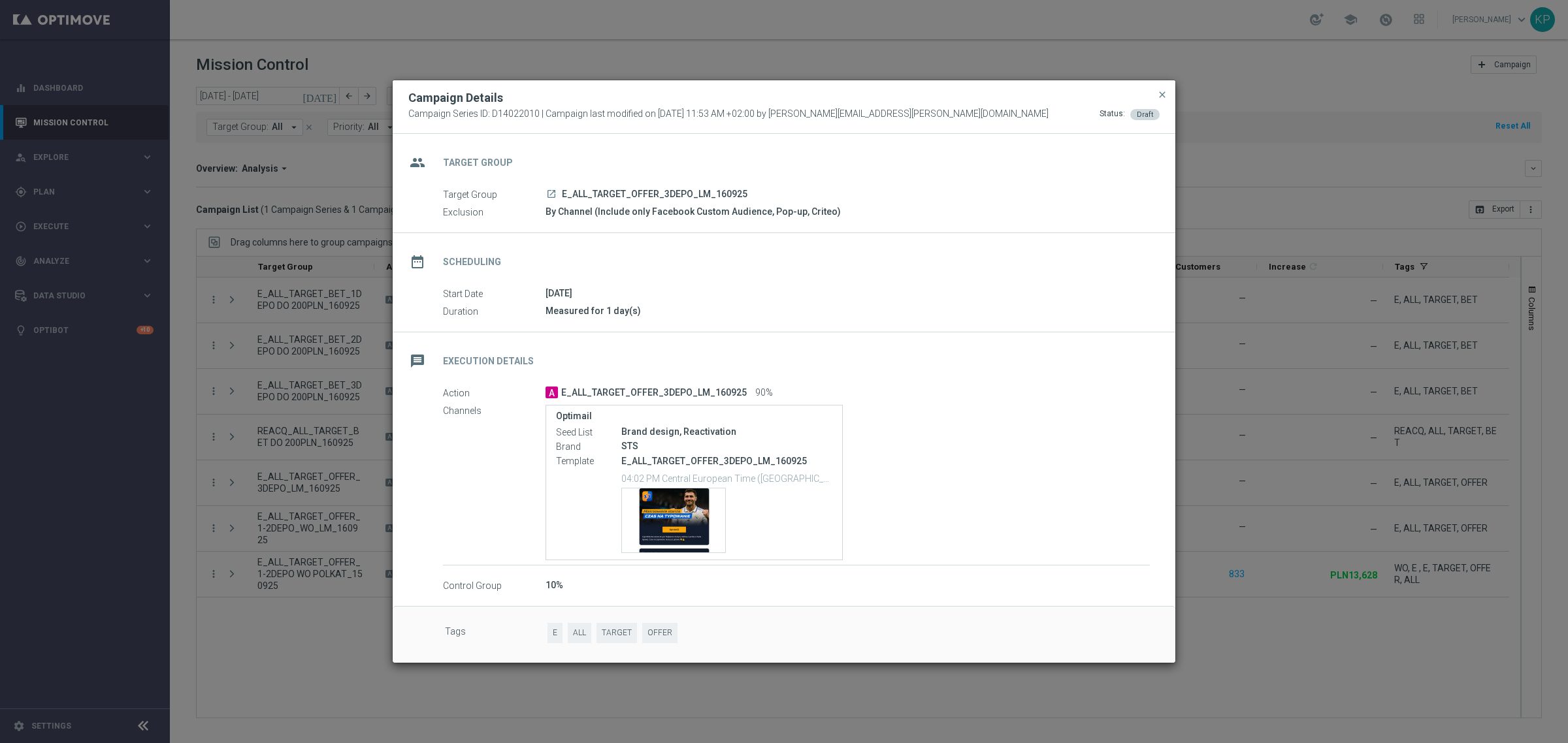
click at [554, 193] on icon "launch" at bounding box center [551, 194] width 11 height 11
click at [690, 495] on div "Template preview" at bounding box center [673, 520] width 104 height 64
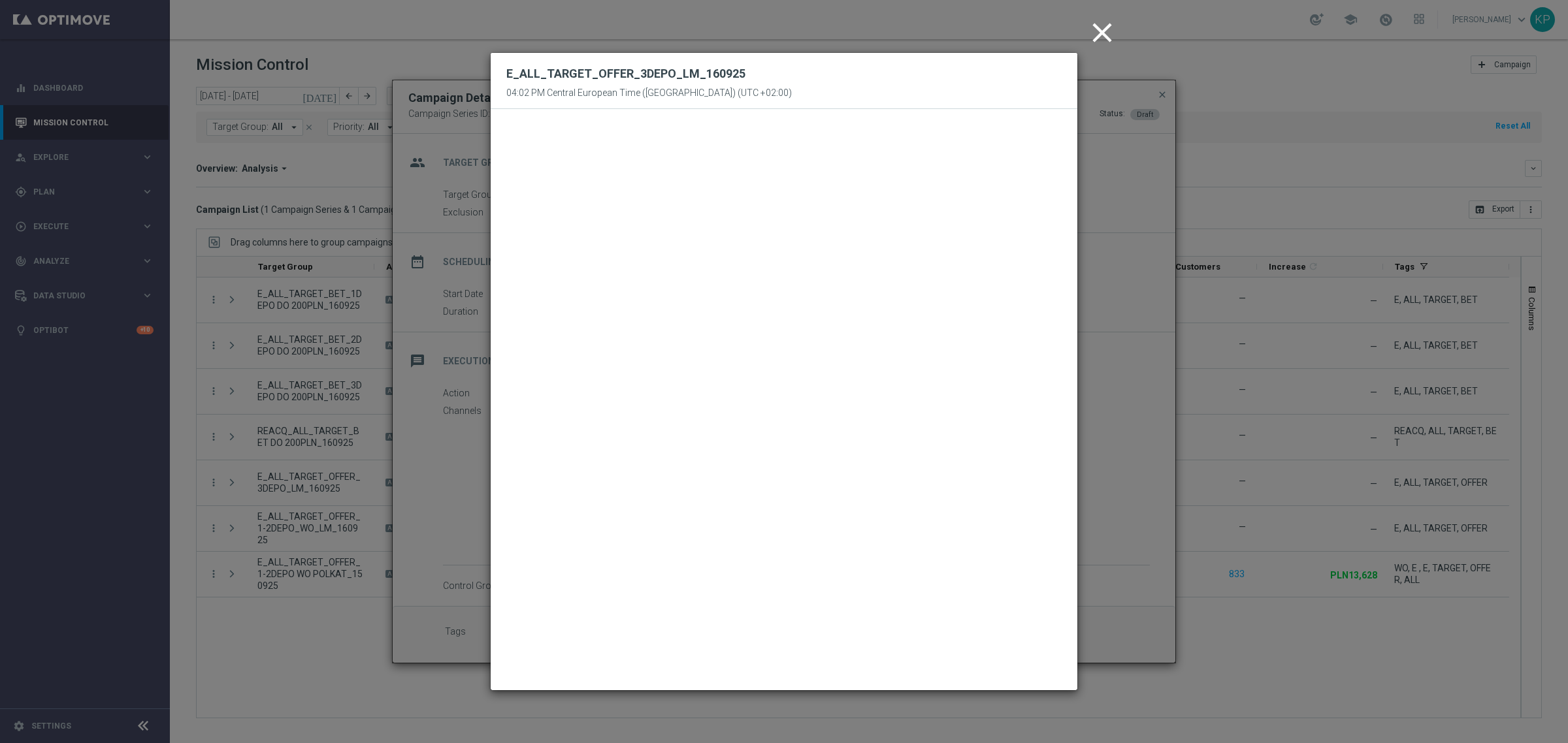
click at [1099, 41] on icon "close" at bounding box center [1102, 33] width 33 height 33
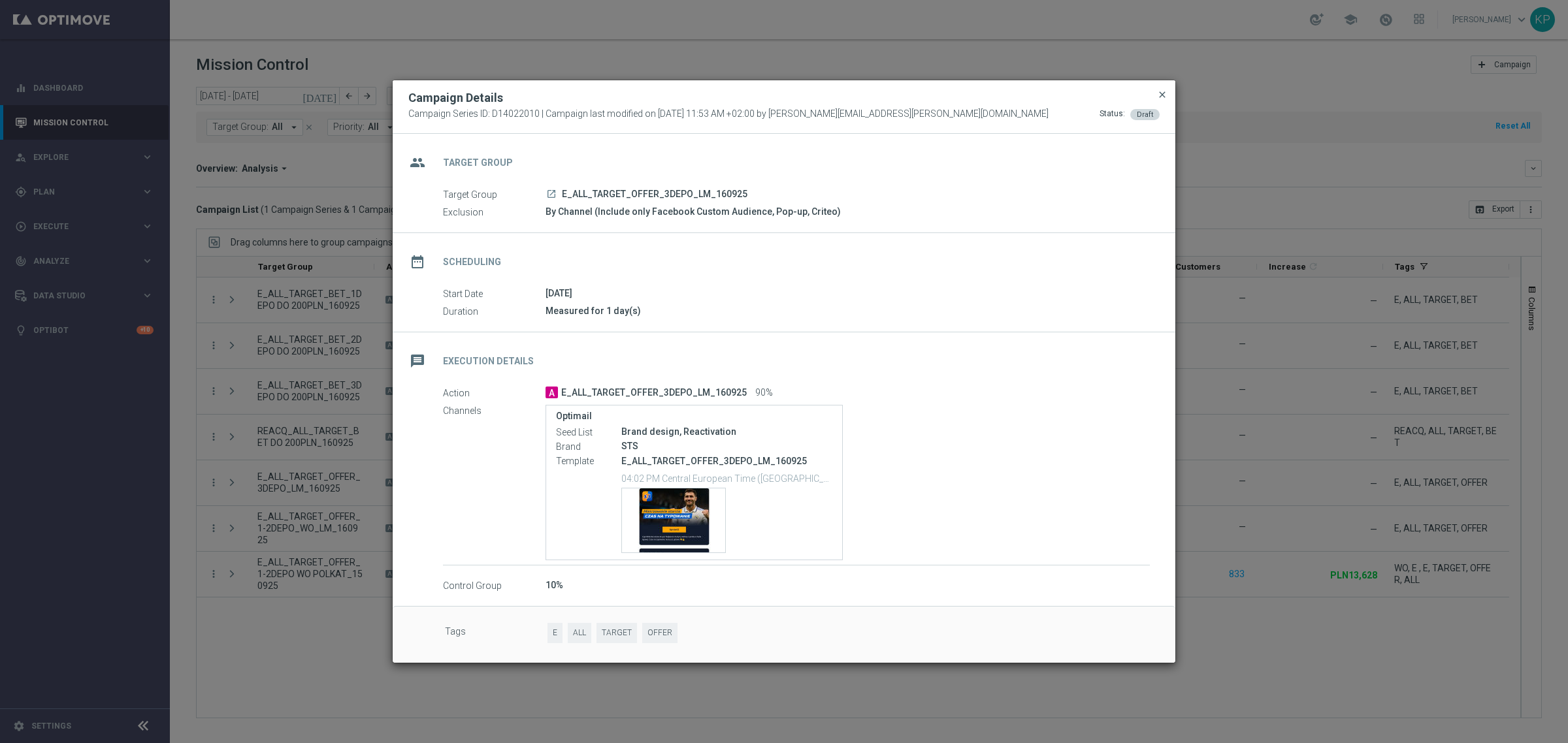
click at [1158, 96] on span "close" at bounding box center [1162, 94] width 11 height 11
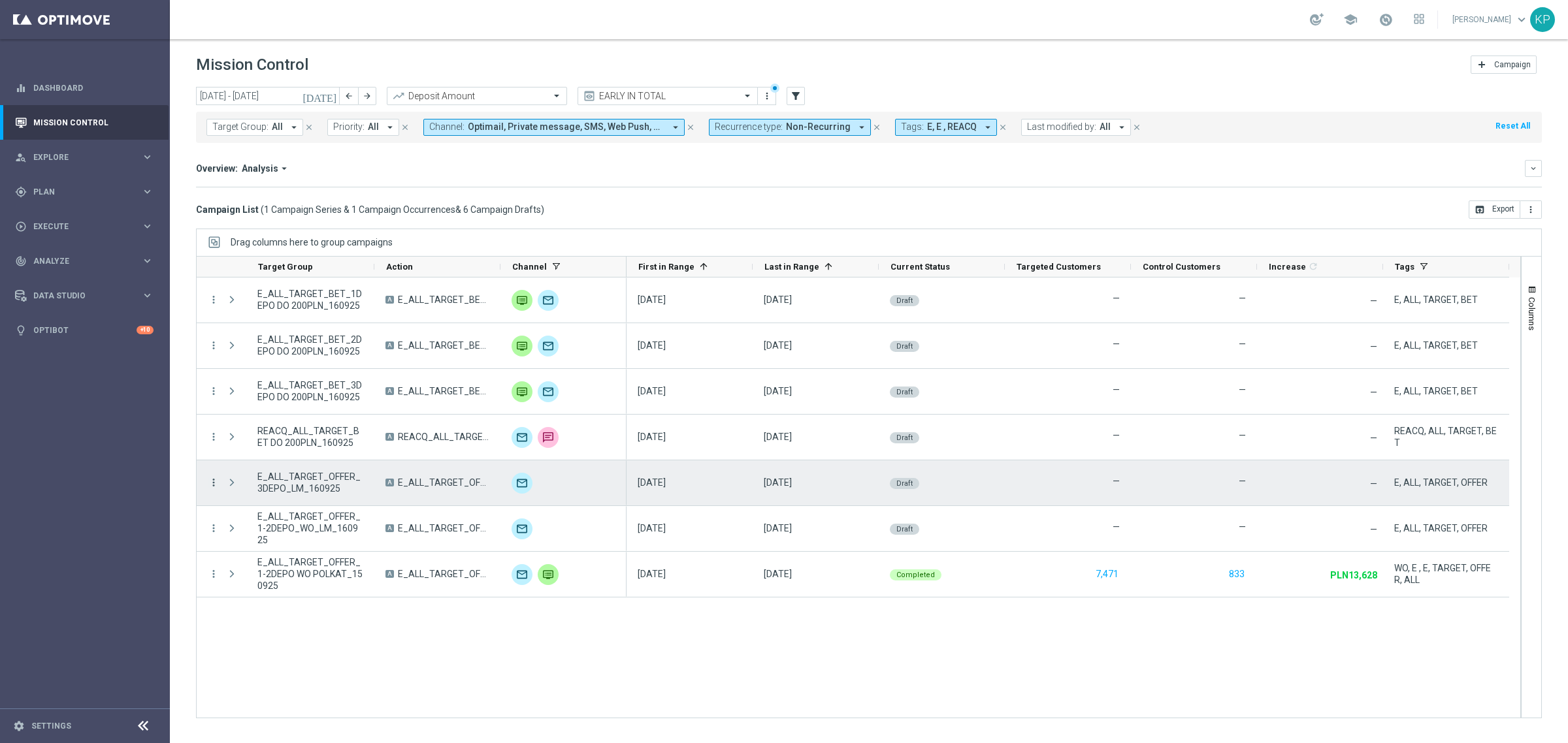
click at [215, 479] on icon "more_vert" at bounding box center [213, 482] width 12 height 12
click at [243, 490] on span "Campaign Details" at bounding box center [272, 491] width 66 height 9
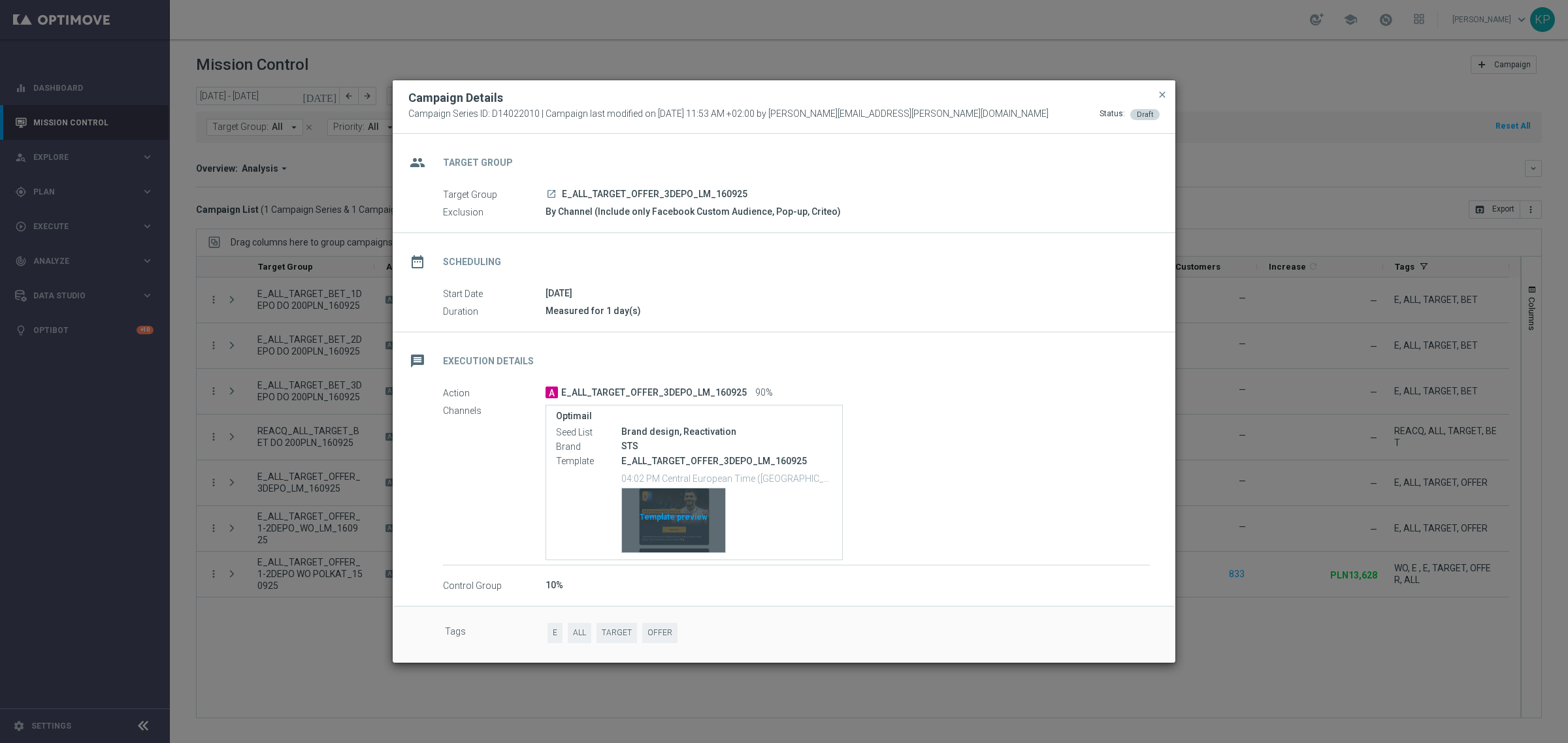
click at [674, 512] on div "Template preview" at bounding box center [673, 520] width 104 height 64
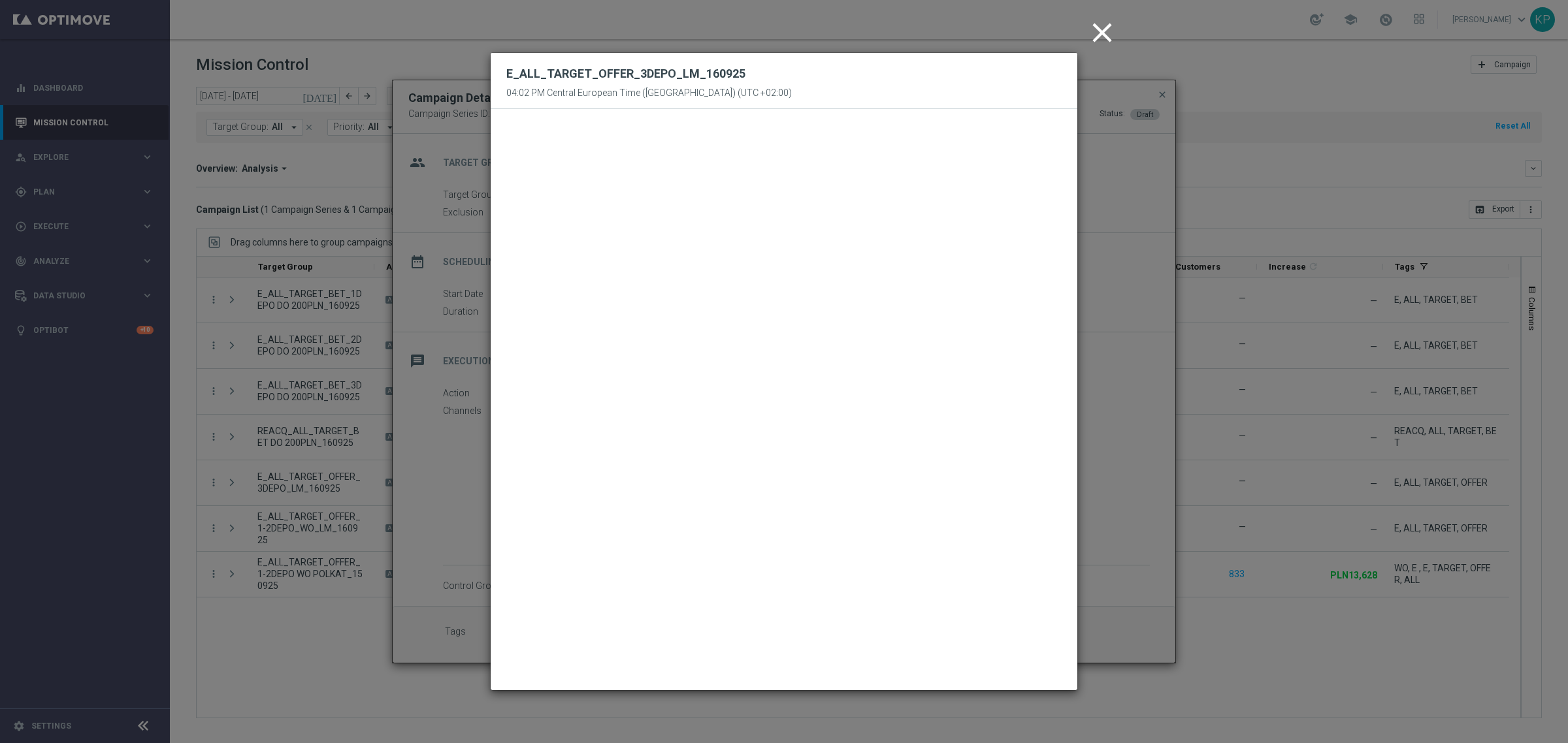
click at [1087, 37] on icon "close" at bounding box center [1102, 33] width 33 height 33
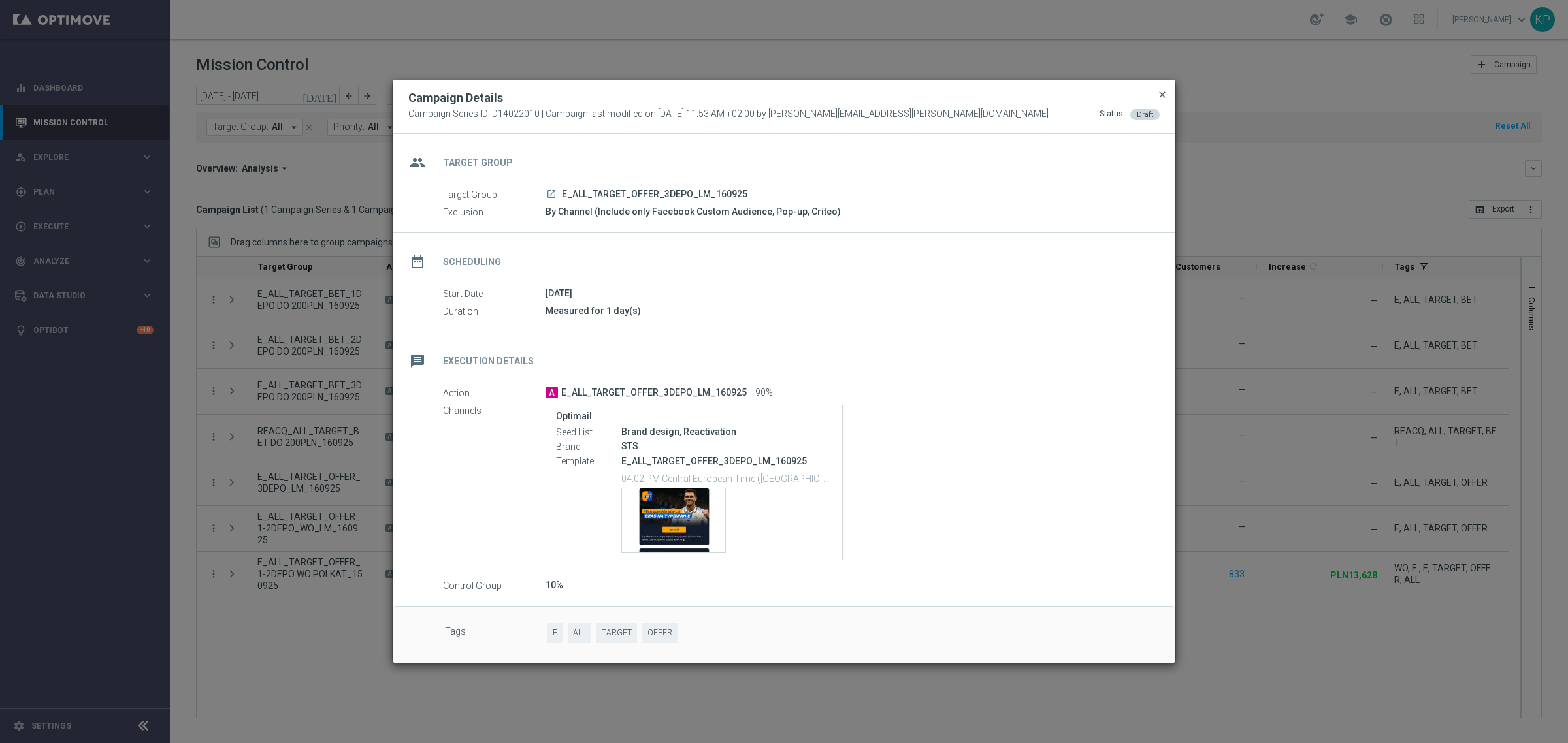
click at [1158, 89] on span "close" at bounding box center [1162, 94] width 11 height 11
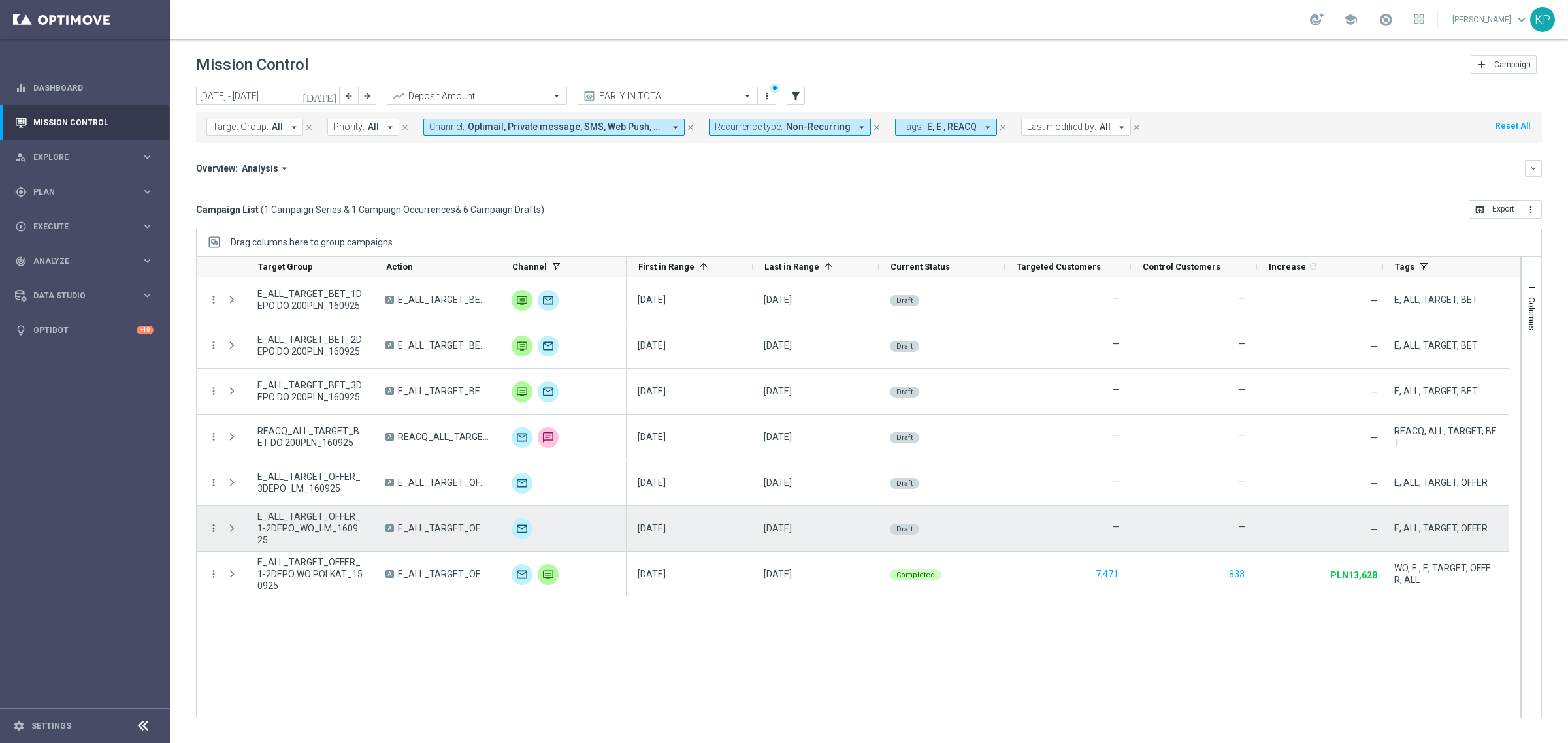
click at [214, 528] on icon "more_vert" at bounding box center [213, 528] width 12 height 12
click at [237, 533] on div "list" at bounding box center [230, 538] width 20 height 9
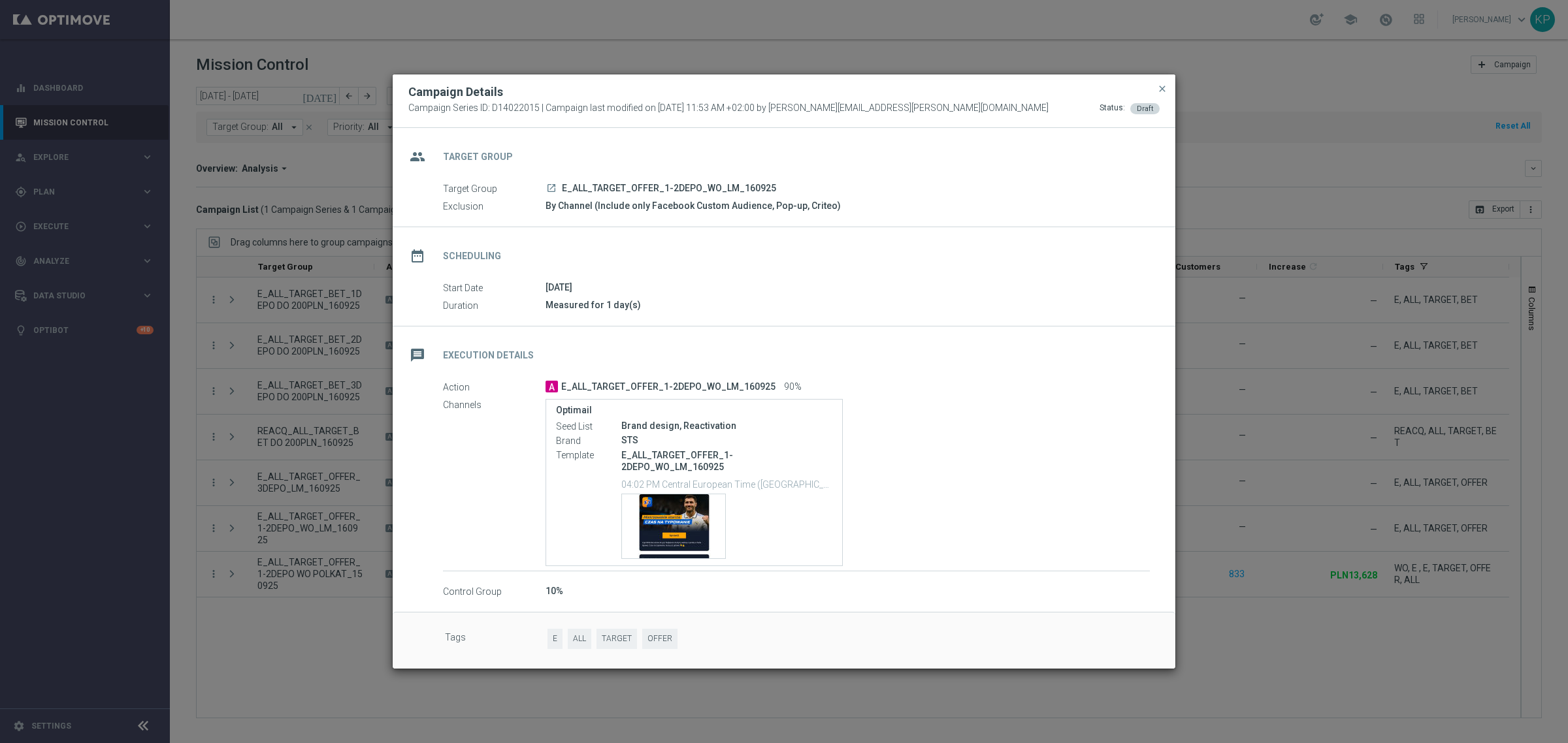
click at [605, 190] on span "E_ALL_TARGET_OFFER_1-2DEPO_WO_LM_160925" at bounding box center [669, 188] width 214 height 12
copy div "E_ALL_TARGET_OFFER_1-2DEPO_WO_LM_160925"
click at [651, 506] on div "Template preview" at bounding box center [673, 526] width 104 height 64
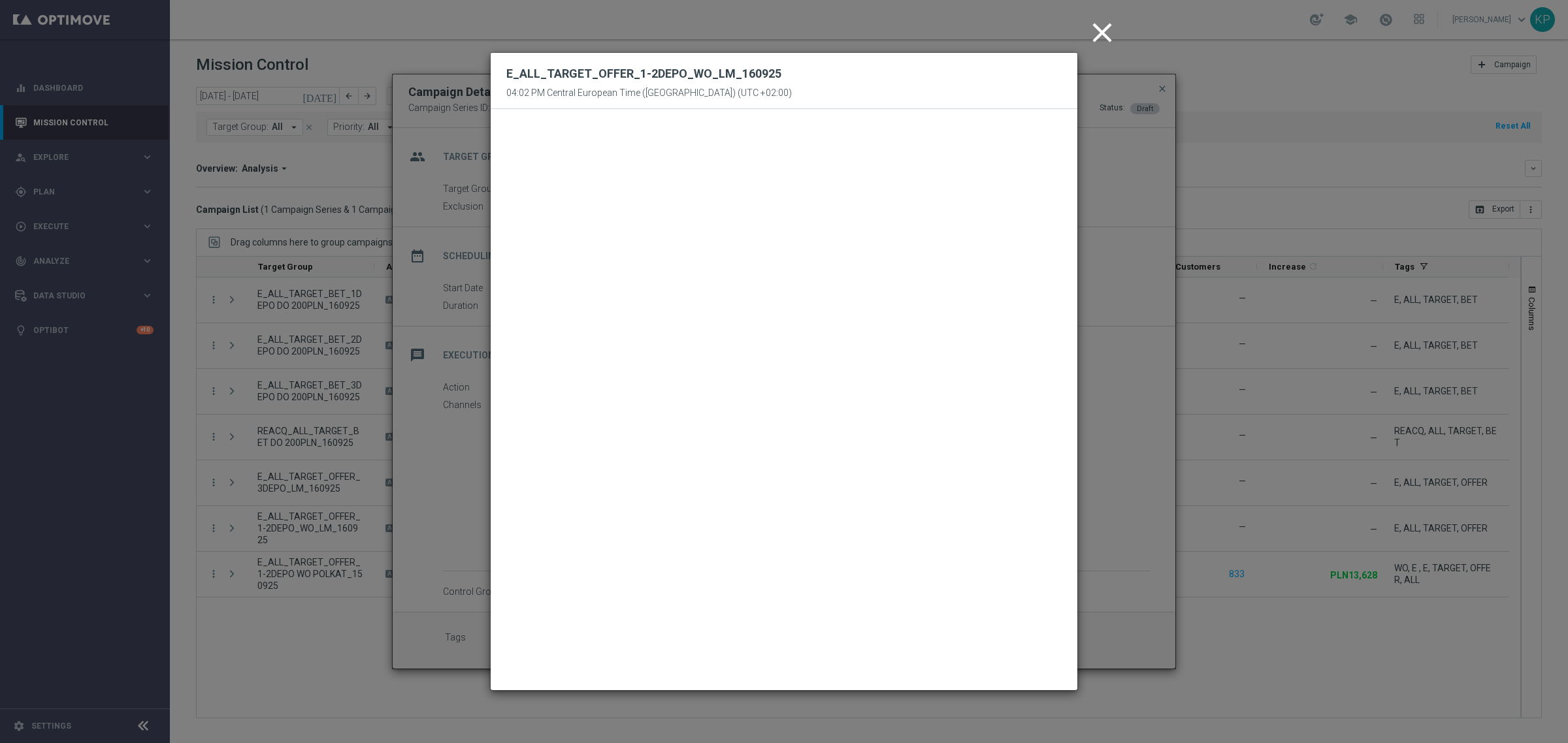
click at [1097, 34] on icon "close" at bounding box center [1102, 33] width 33 height 33
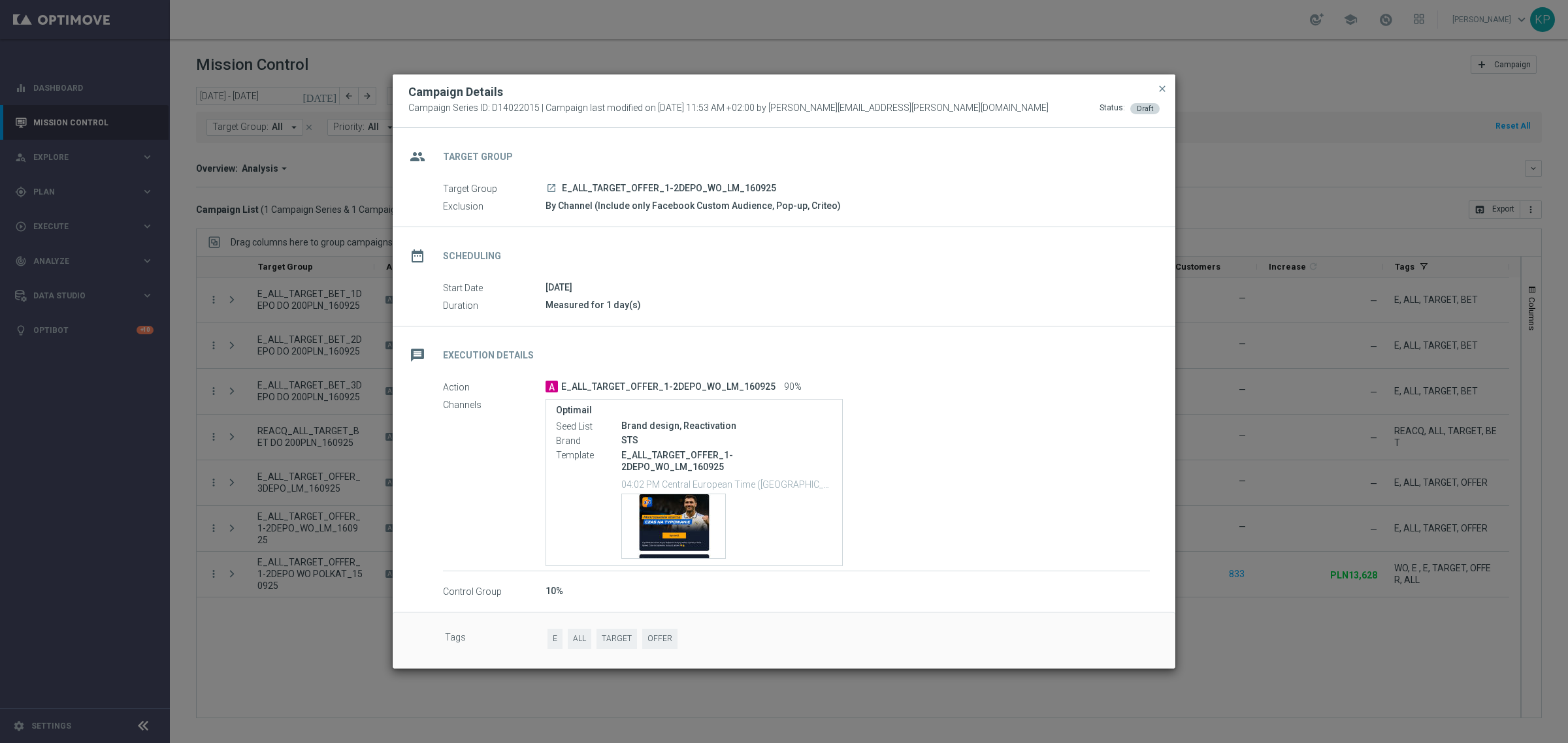
click at [552, 190] on icon "launch" at bounding box center [551, 188] width 11 height 11
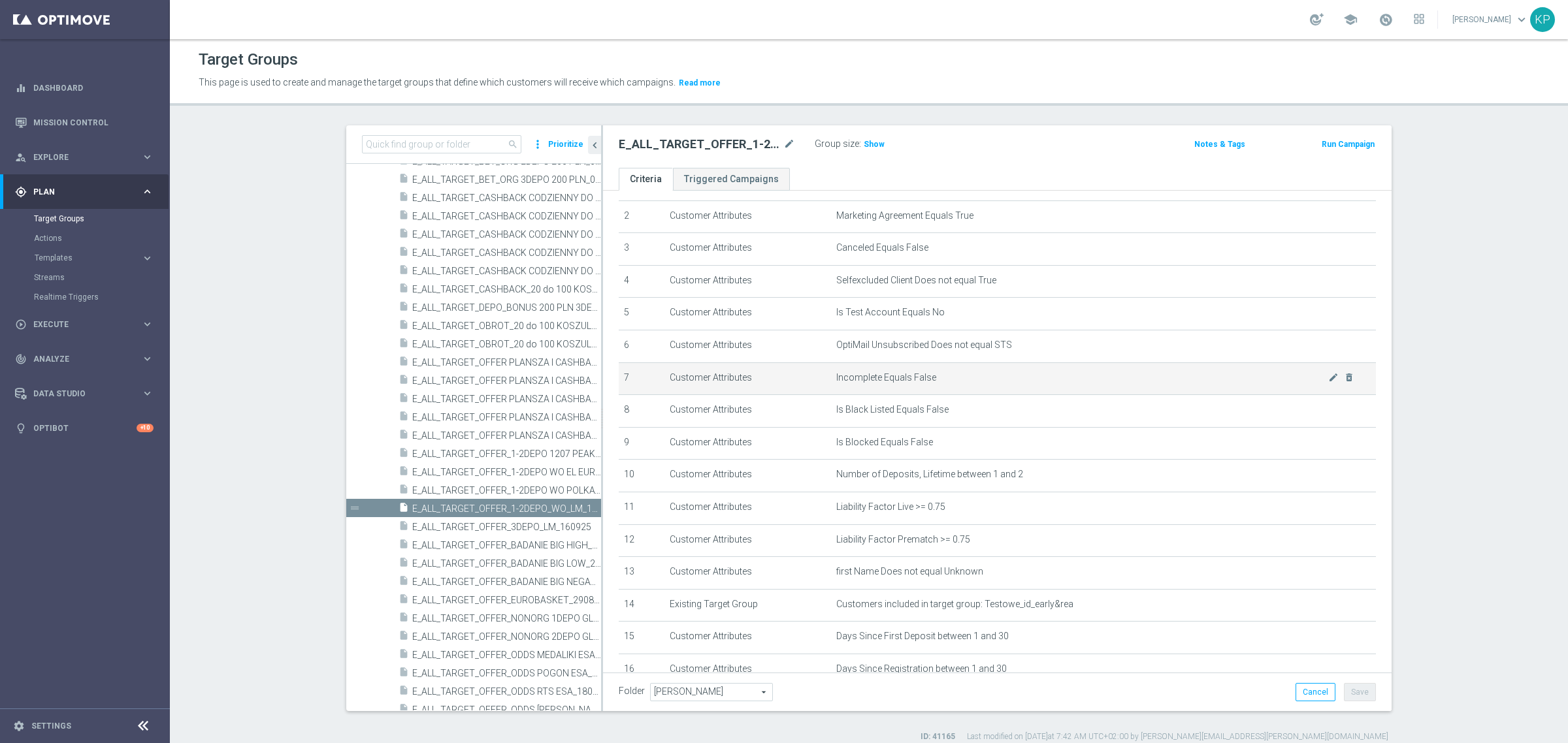
scroll to position [198, 0]
